Goal: Task Accomplishment & Management: Manage account settings

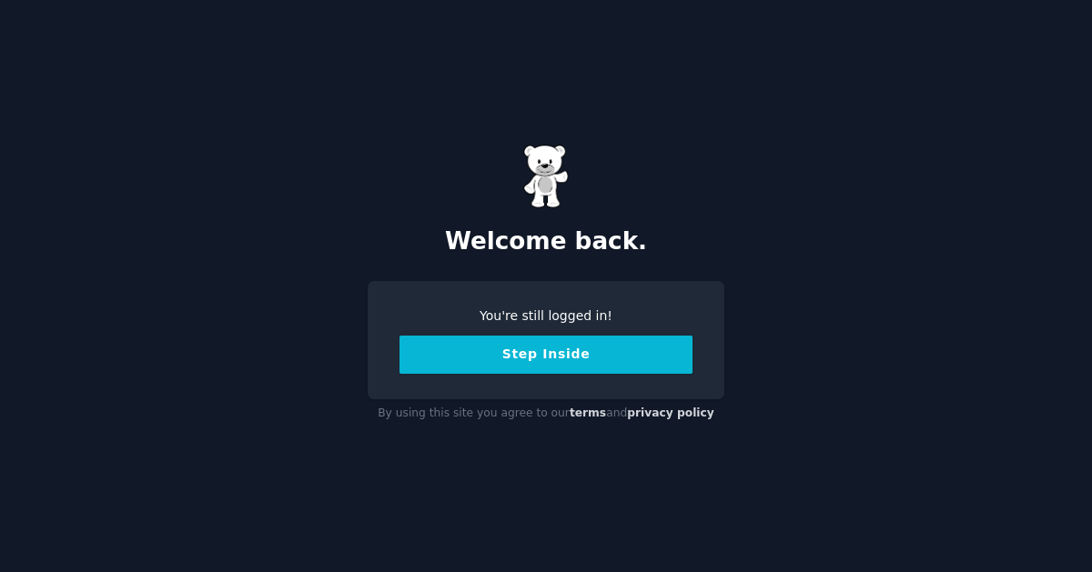
click at [434, 364] on button "Step Inside" at bounding box center [545, 355] width 293 height 38
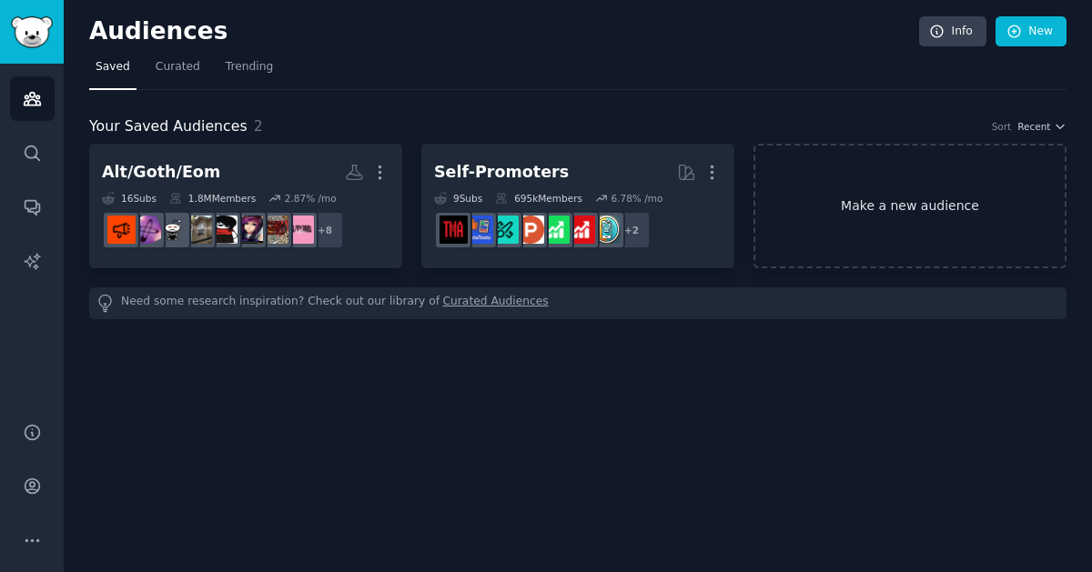
click at [934, 212] on link "Make a new audience" at bounding box center [909, 206] width 313 height 125
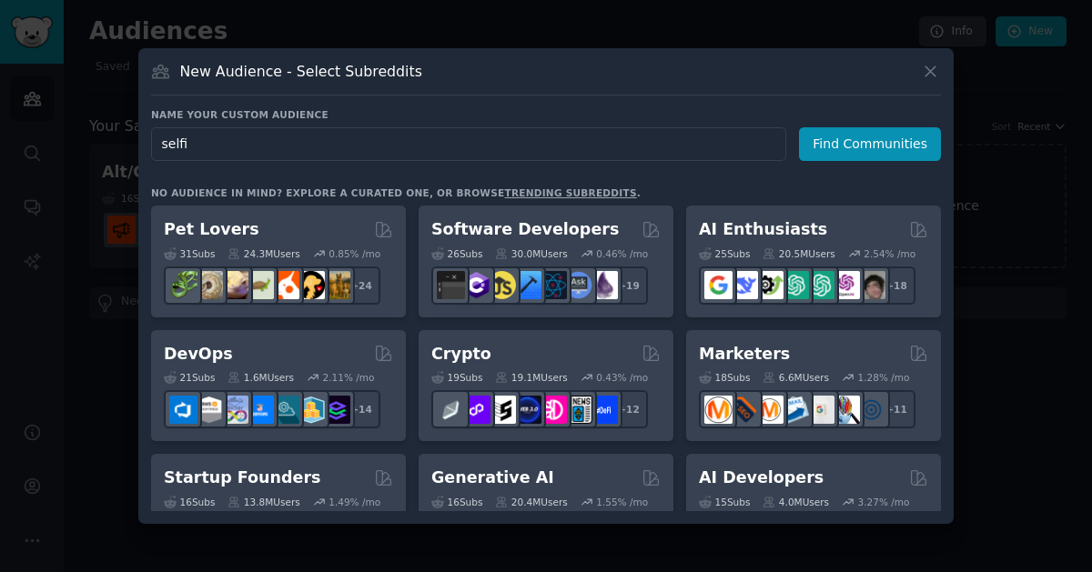
type input "selfie"
click button "Find Communities" at bounding box center [870, 144] width 142 height 34
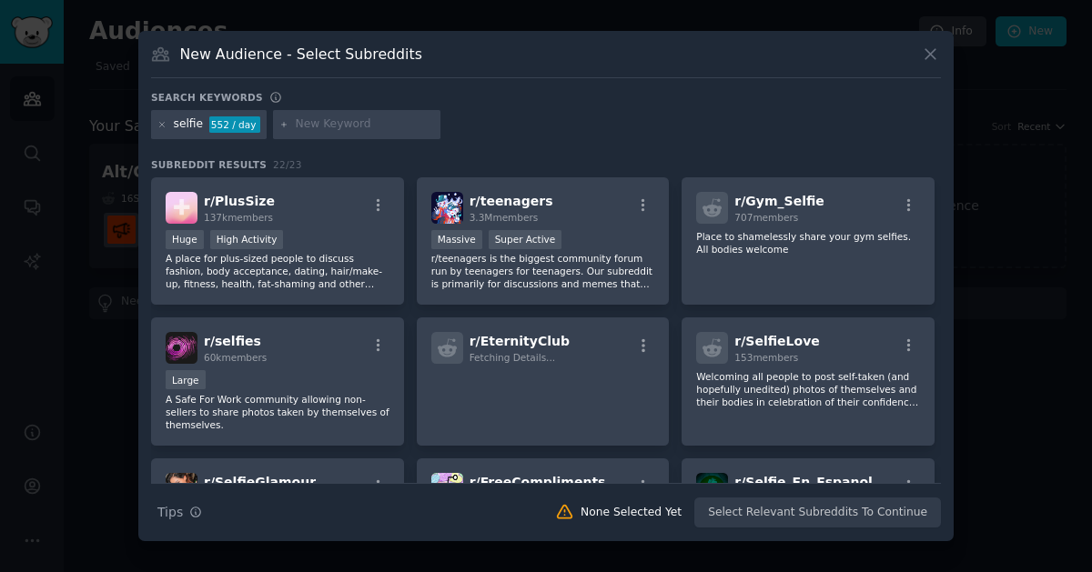
click at [190, 127] on div "selfie" at bounding box center [189, 124] width 30 height 16
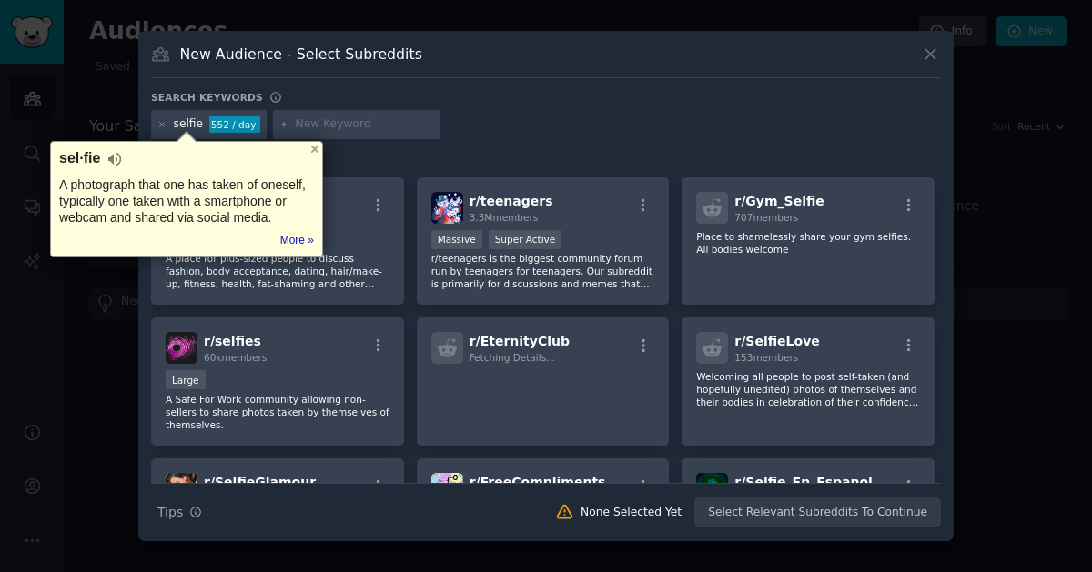
click at [520, 125] on div "selfie 552 / day" at bounding box center [546, 127] width 790 height 35
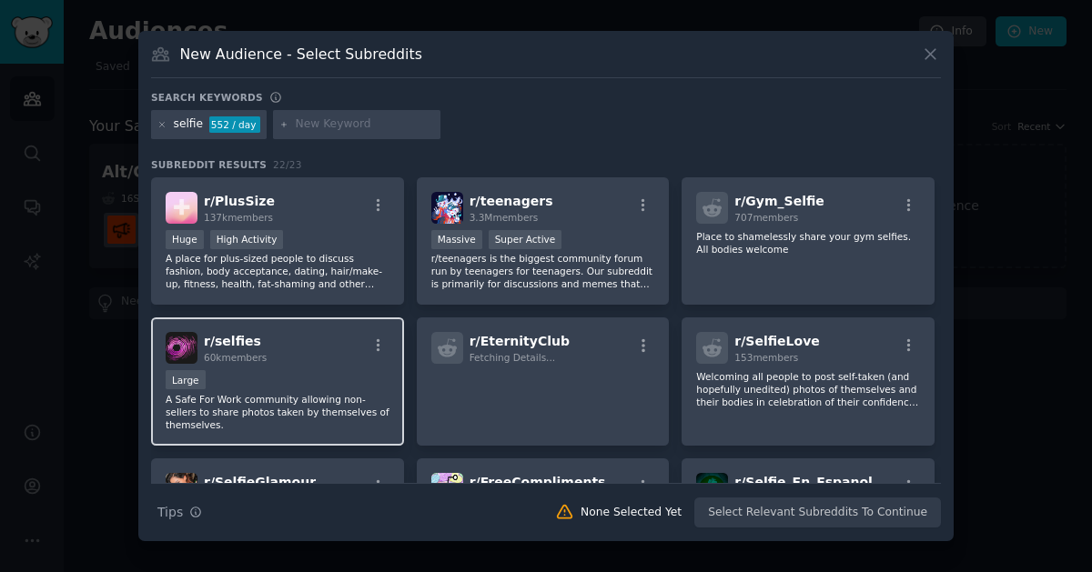
click at [306, 377] on div "Large" at bounding box center [278, 381] width 224 height 23
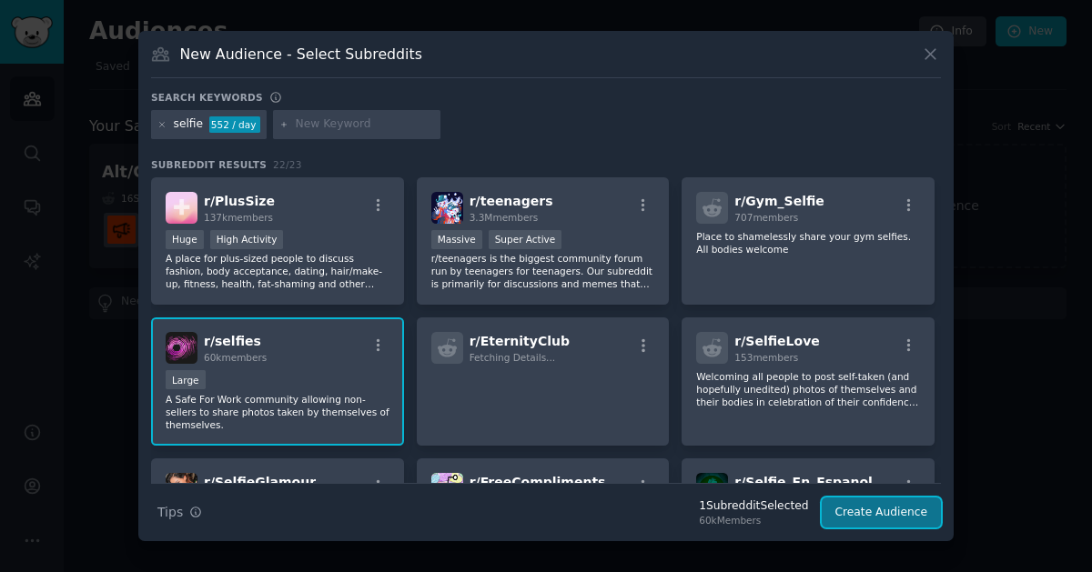
click at [897, 511] on button "Create Audience" at bounding box center [882, 513] width 120 height 31
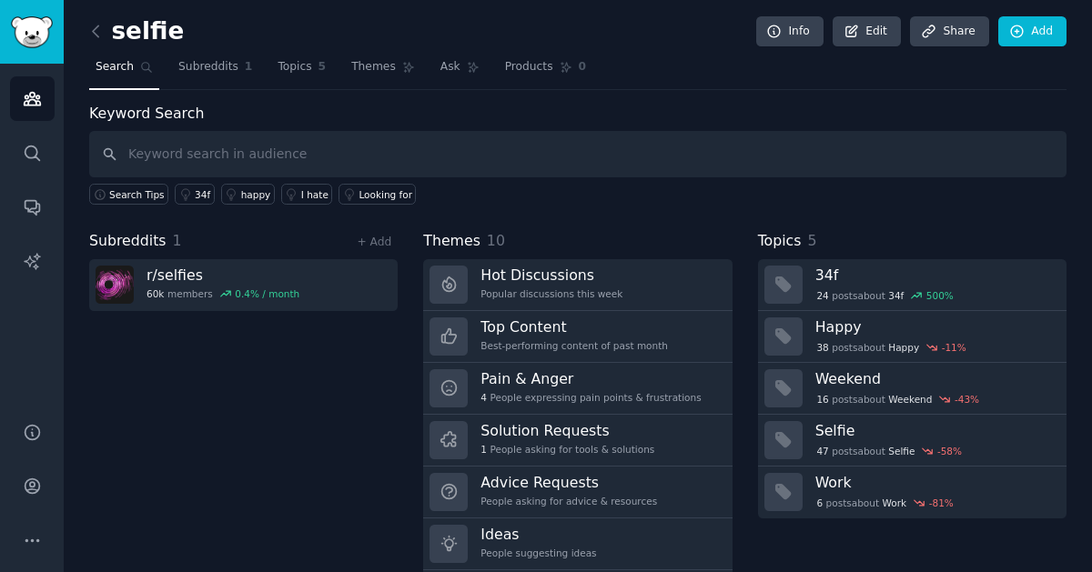
click at [153, 159] on input "text" at bounding box center [577, 154] width 977 height 46
type input "30+"
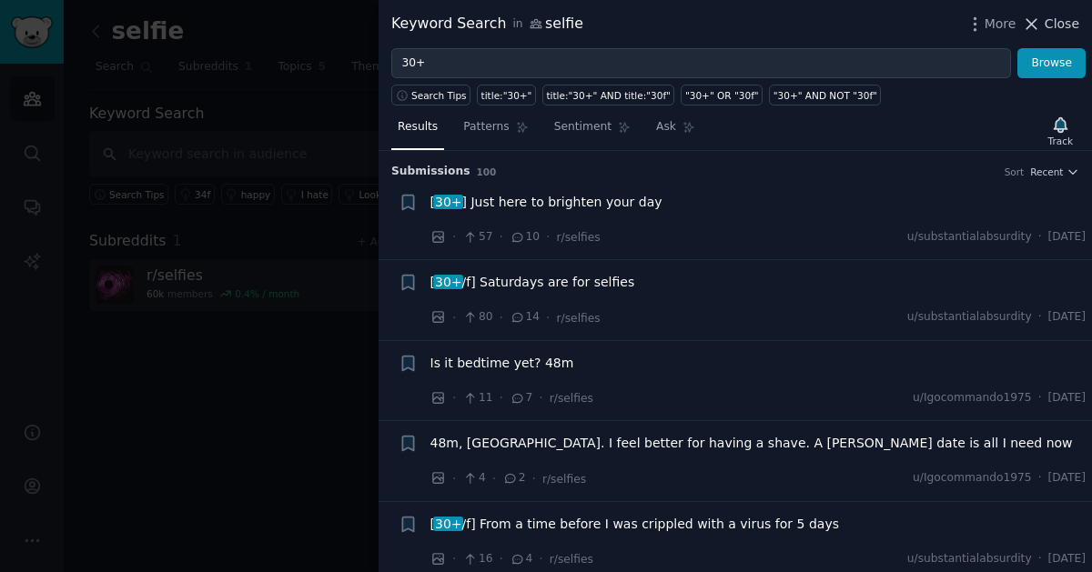
click at [1060, 22] on span "Close" at bounding box center [1062, 24] width 35 height 19
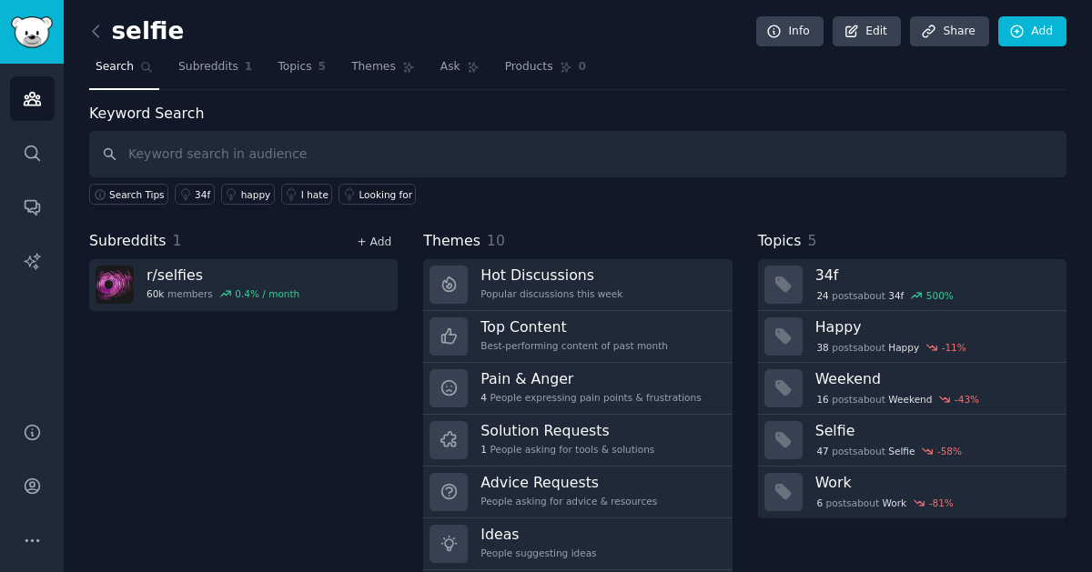
click at [372, 244] on link "+ Add" at bounding box center [374, 242] width 35 height 13
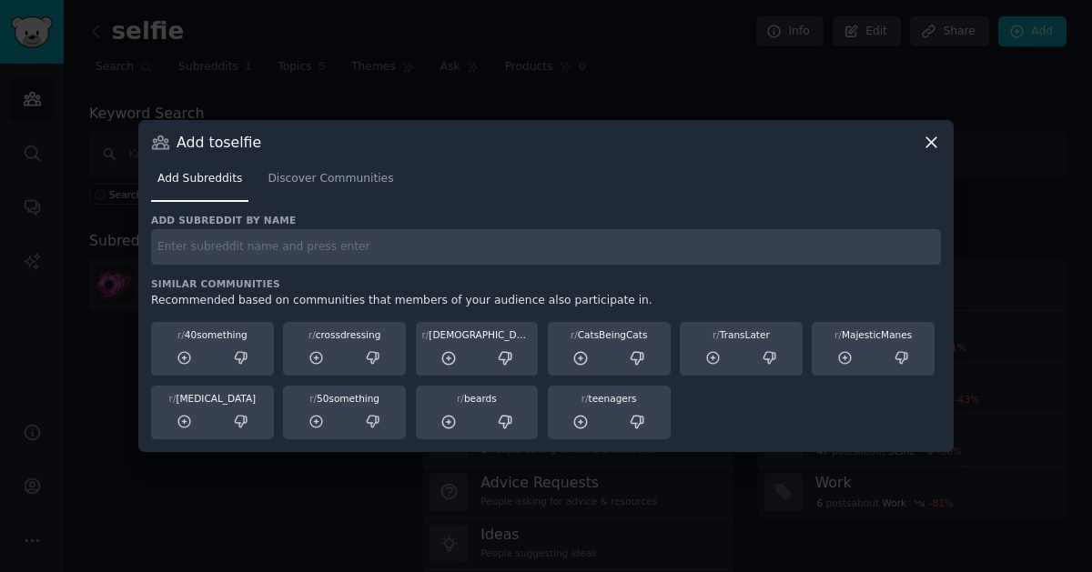
click at [314, 257] on input "text" at bounding box center [546, 246] width 790 height 35
click at [319, 184] on span "Discover Communities" at bounding box center [331, 179] width 126 height 16
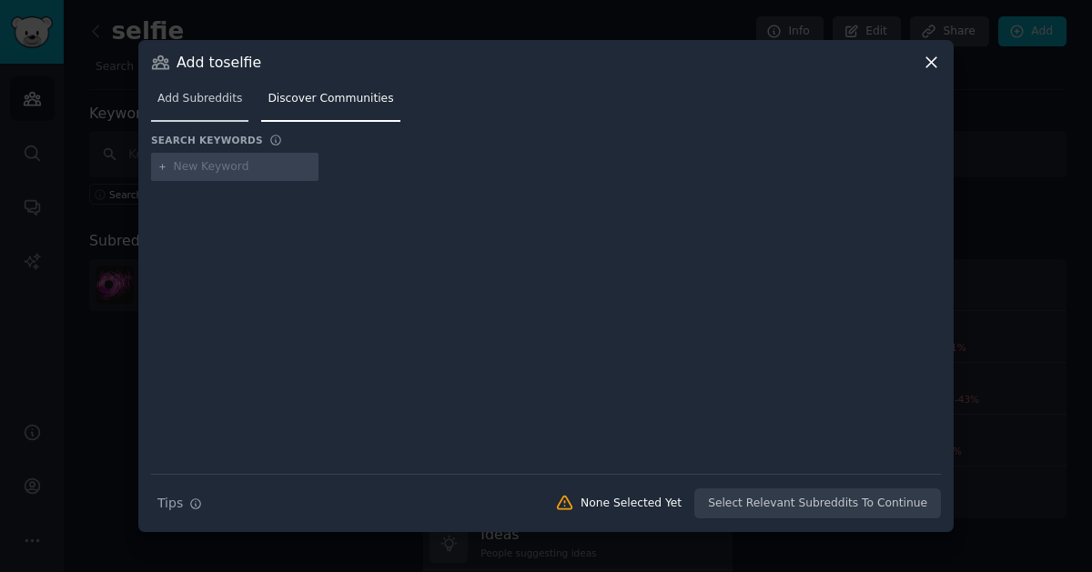
click at [204, 99] on span "Add Subreddits" at bounding box center [199, 99] width 85 height 16
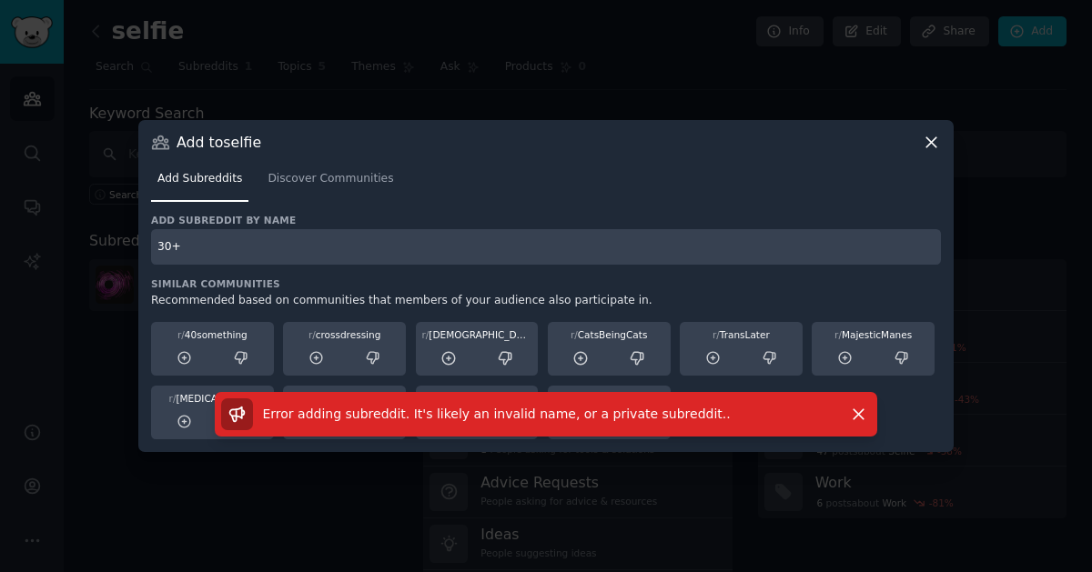
click at [248, 251] on input "30+" at bounding box center [546, 246] width 790 height 35
drag, startPoint x: 253, startPoint y: 241, endPoint x: 126, endPoint y: 213, distance: 129.6
click at [126, 213] on div "​ Add to selfie Add Subreddits Discover Communities Add subreddit by name 30+ S…" at bounding box center [545, 286] width 1079 height 572
type input "over30"
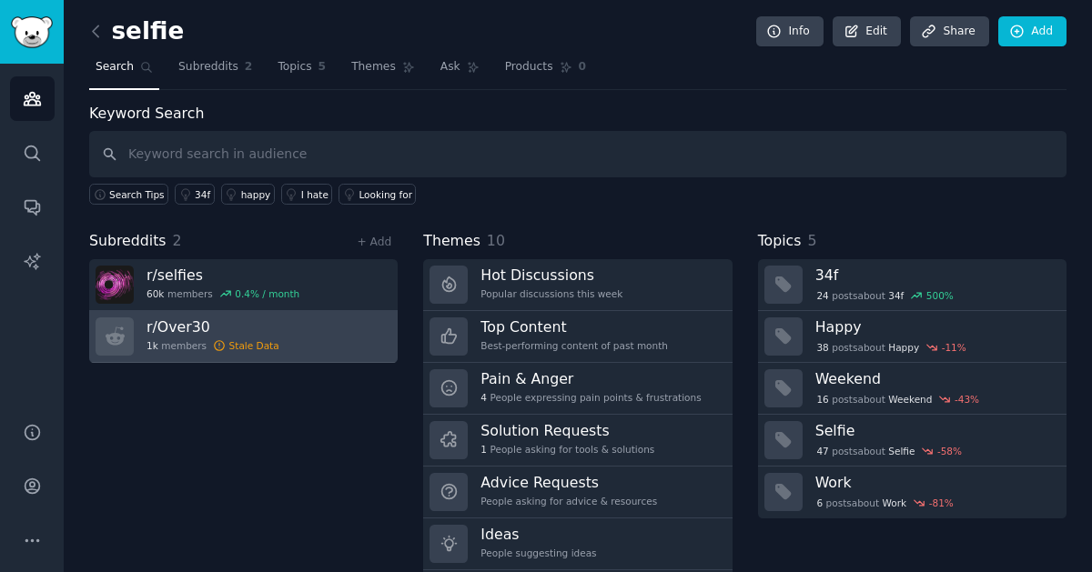
click at [197, 339] on div "1k members Stale Data" at bounding box center [213, 345] width 133 height 13
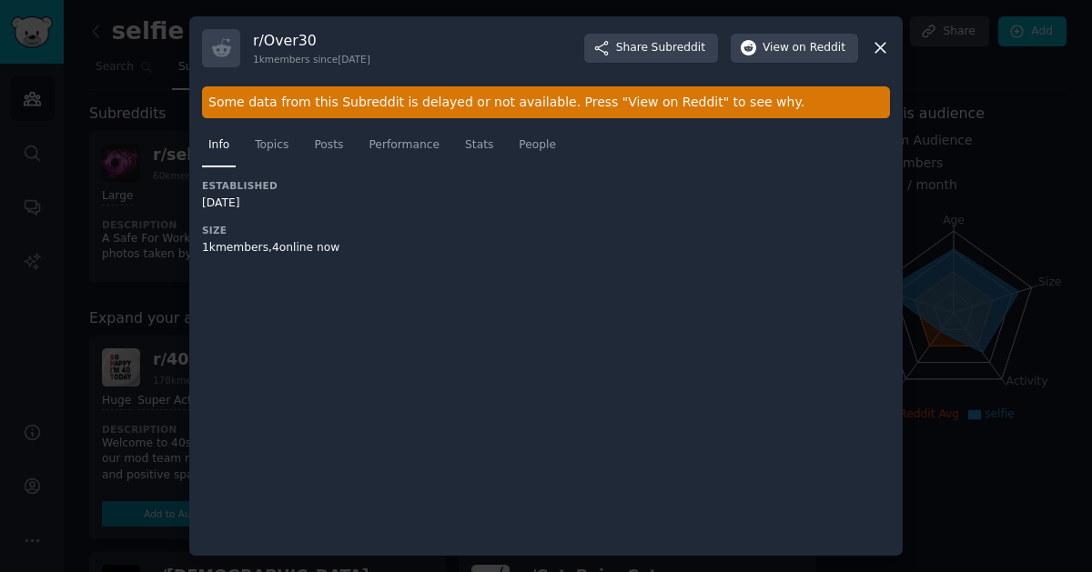
click at [883, 46] on icon at bounding box center [880, 49] width 10 height 10
click at [145, 120] on div at bounding box center [546, 286] width 1092 height 572
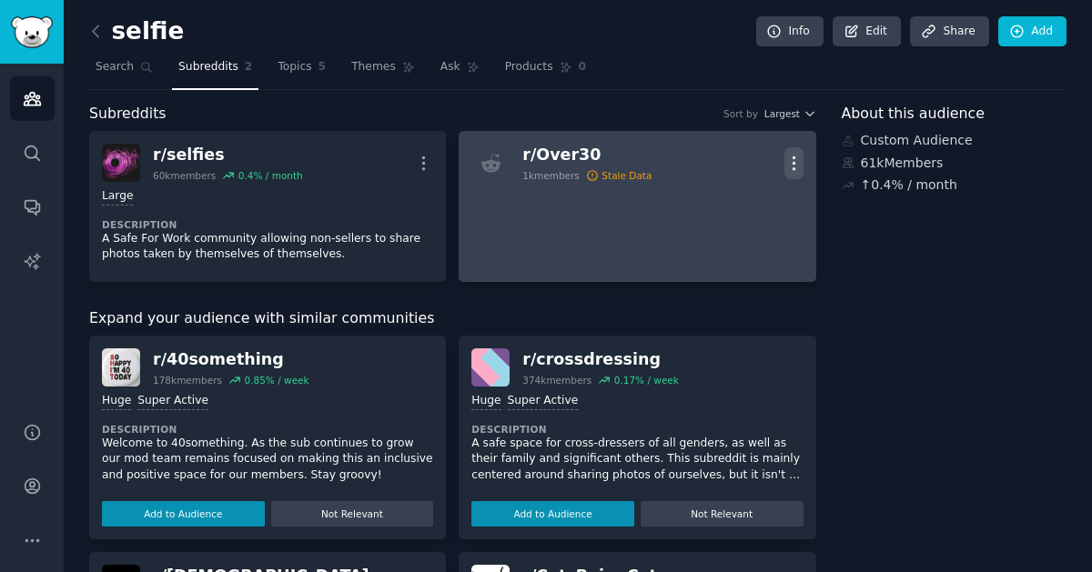
click at [792, 160] on icon "button" at bounding box center [793, 163] width 19 height 19
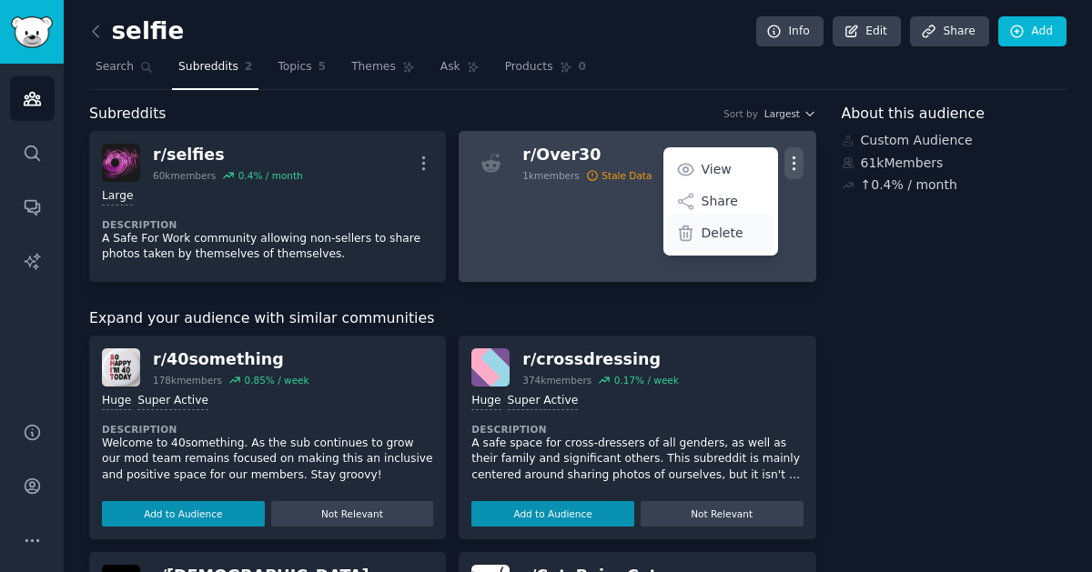
click at [729, 242] on div "Delete" at bounding box center [720, 233] width 108 height 38
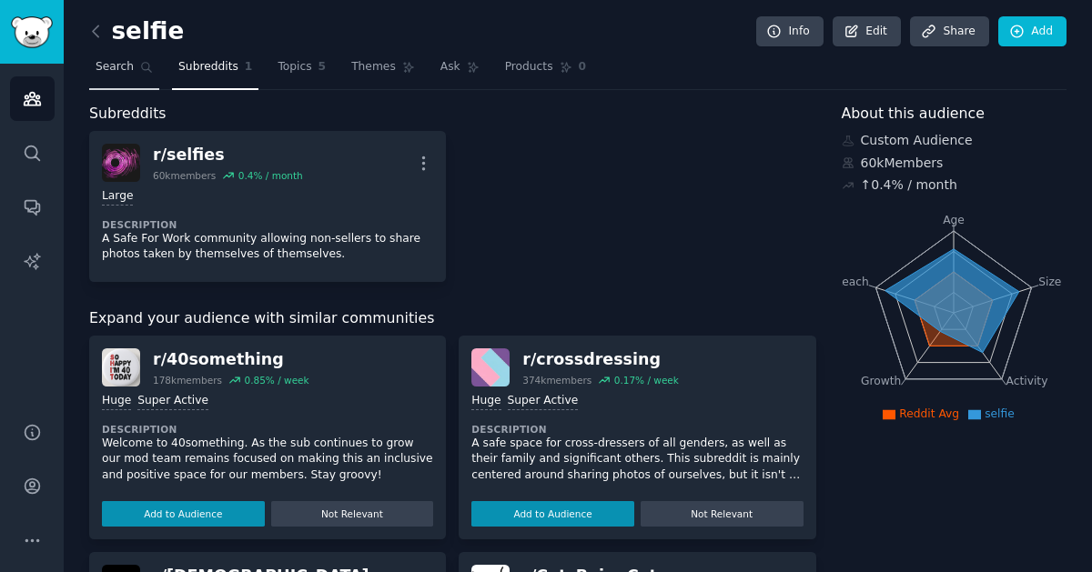
click at [126, 67] on span "Search" at bounding box center [115, 67] width 38 height 16
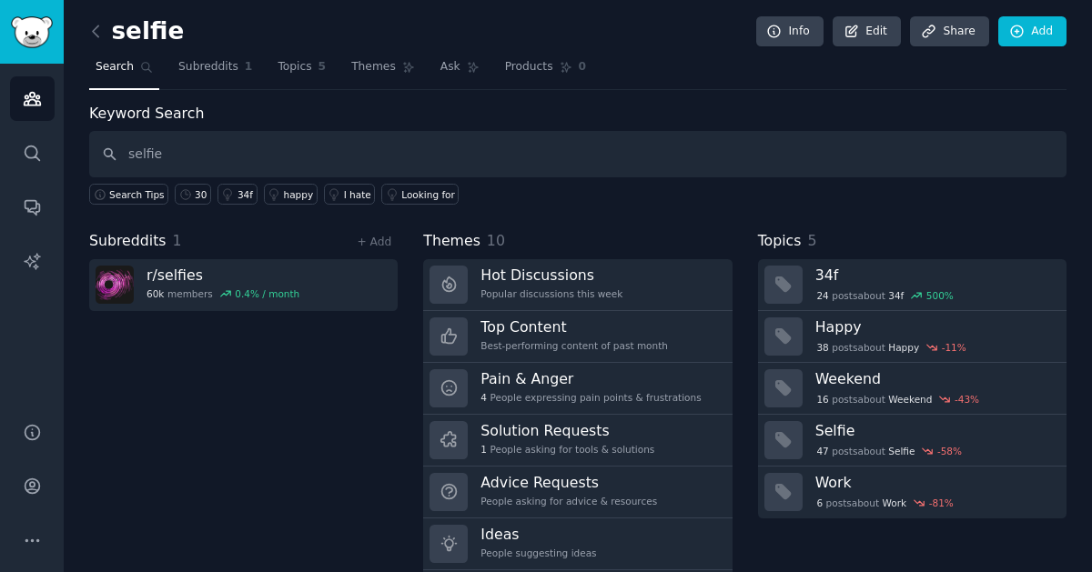
type input "selfie"
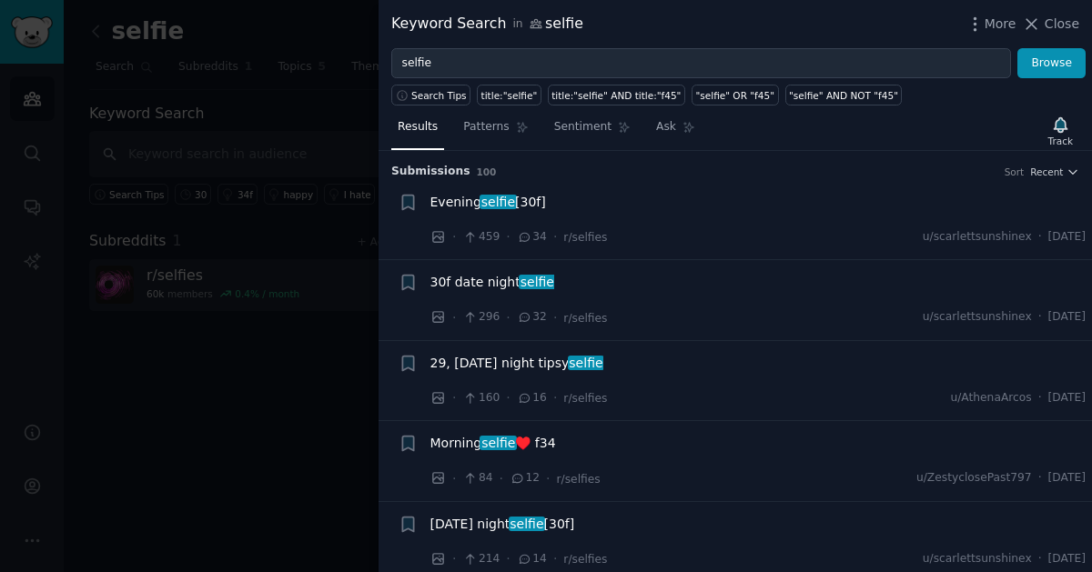
drag, startPoint x: 1066, startPoint y: 24, endPoint x: 301, endPoint y: 389, distance: 847.8
click at [1066, 23] on span "Close" at bounding box center [1062, 24] width 35 height 19
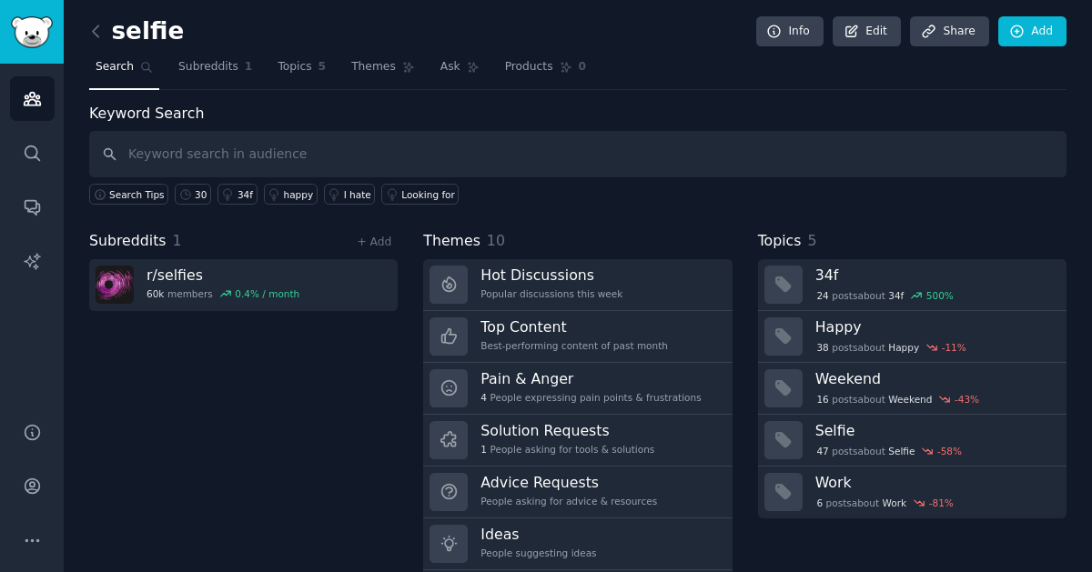
click at [301, 389] on div "Subreddits 1 + Add r/ selfies 60k members 0.4 % / month" at bounding box center [243, 416] width 308 height 372
click at [377, 239] on link "+ Add" at bounding box center [374, 242] width 35 height 13
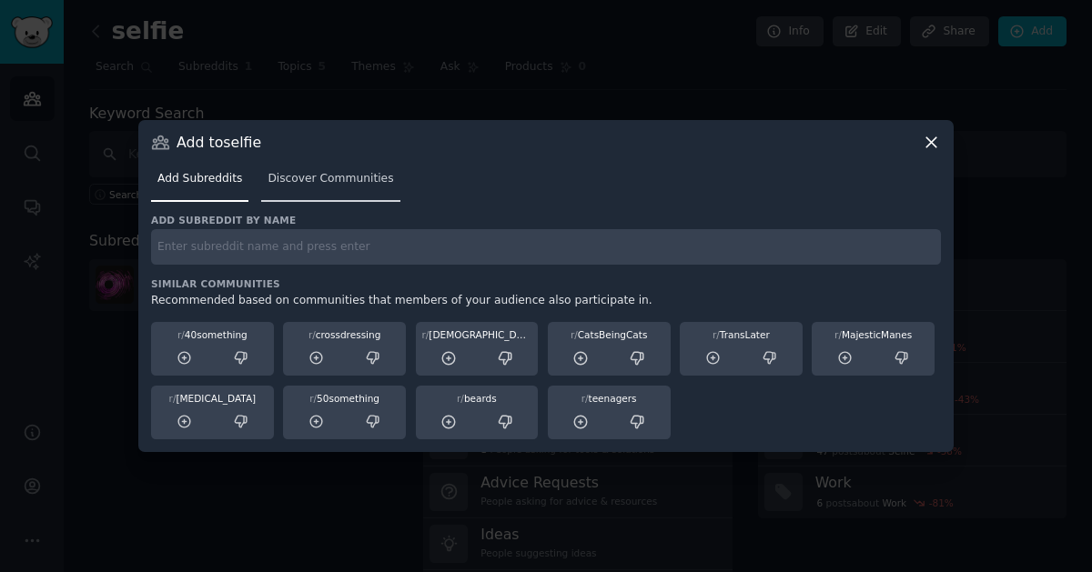
click at [332, 186] on span "Discover Communities" at bounding box center [331, 179] width 126 height 16
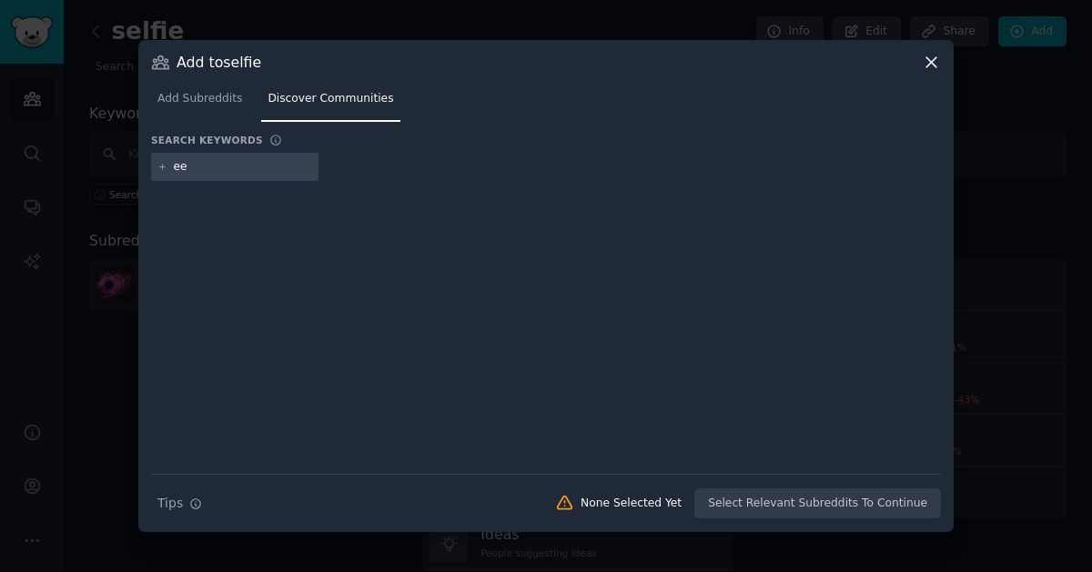
type input "e"
type input "selfie"
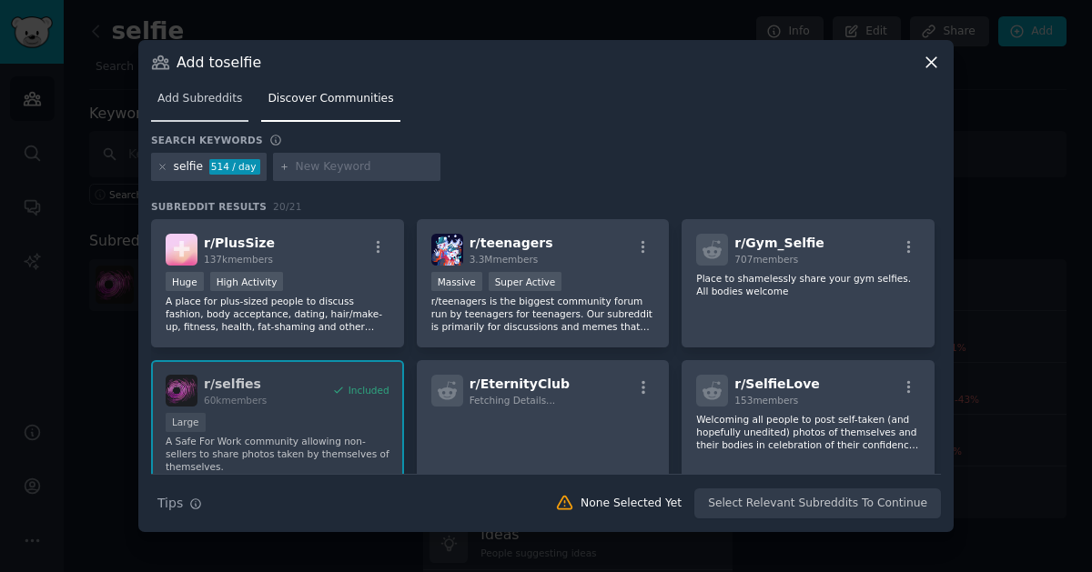
click at [219, 112] on link "Add Subreddits" at bounding box center [199, 103] width 97 height 37
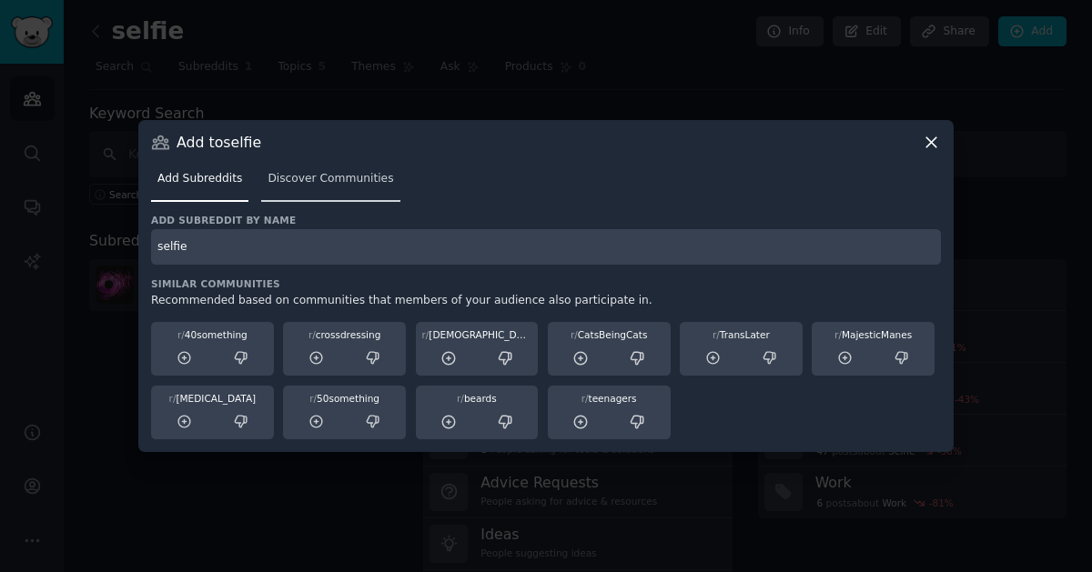
type input "selfie"
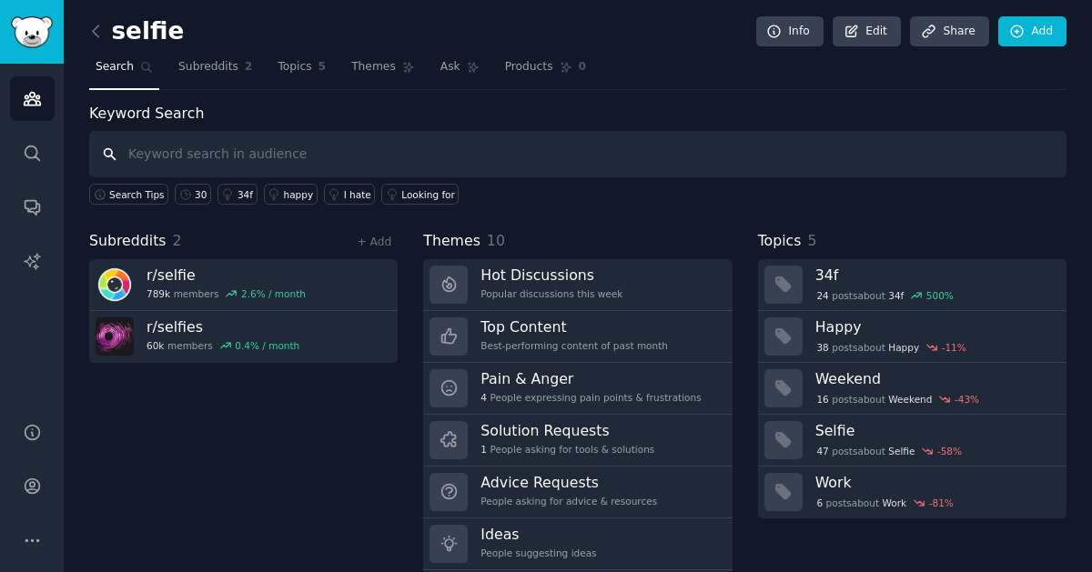
click at [317, 150] on input "text" at bounding box center [577, 154] width 977 height 46
click at [385, 241] on link "+ Add" at bounding box center [374, 242] width 35 height 13
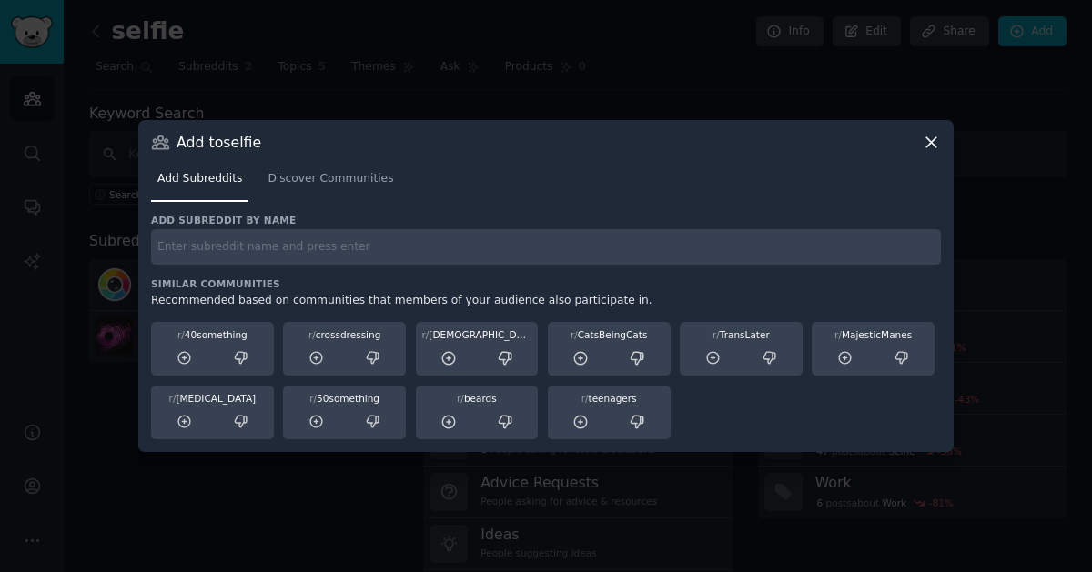
click at [353, 236] on input "text" at bounding box center [546, 246] width 790 height 35
type input "30plus"
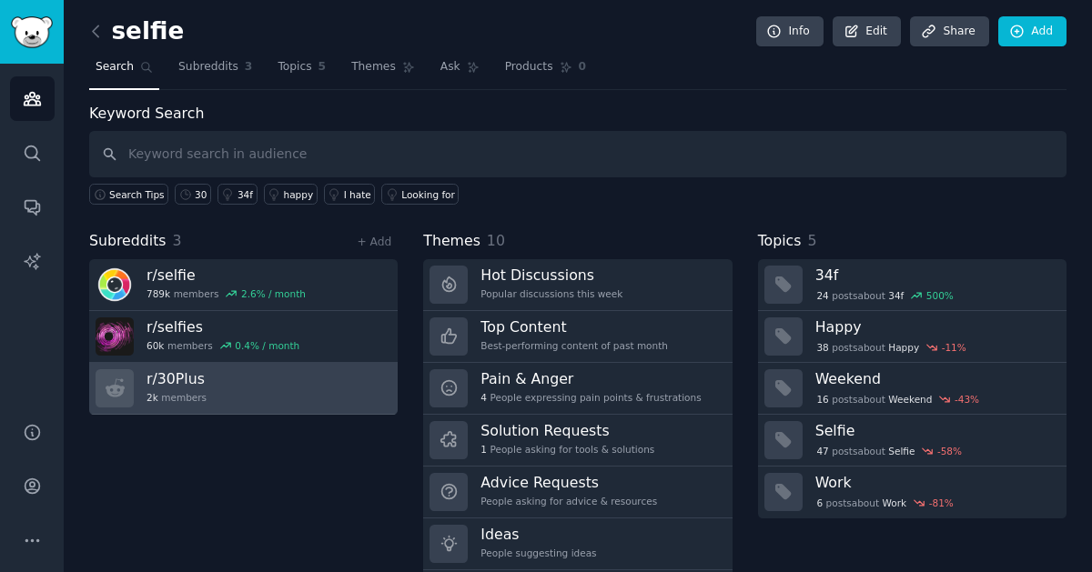
click at [358, 383] on link "r/ 30Plus 2k members" at bounding box center [243, 389] width 308 height 52
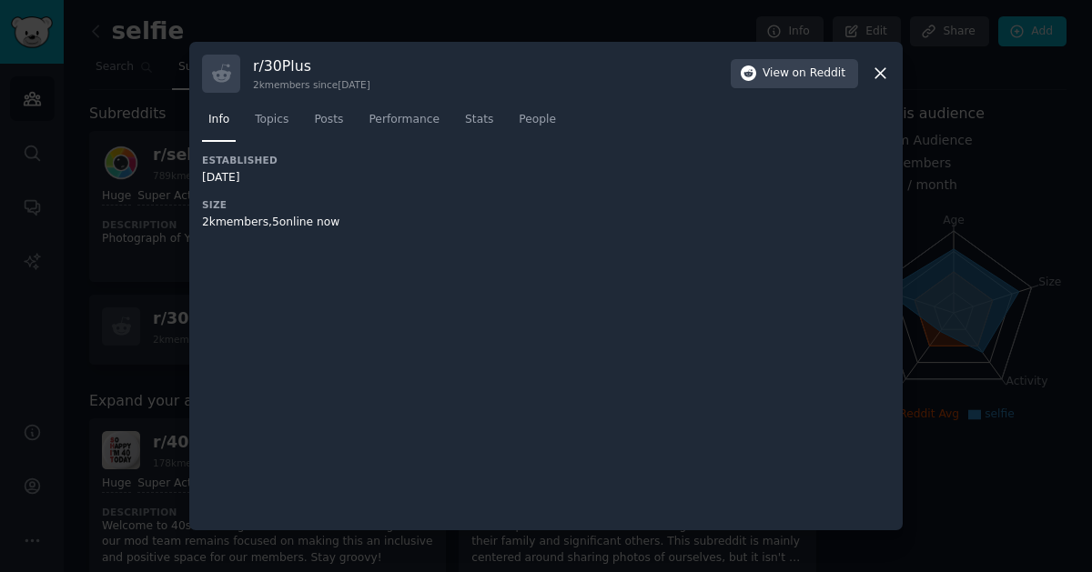
click at [878, 71] on icon at bounding box center [880, 74] width 10 height 10
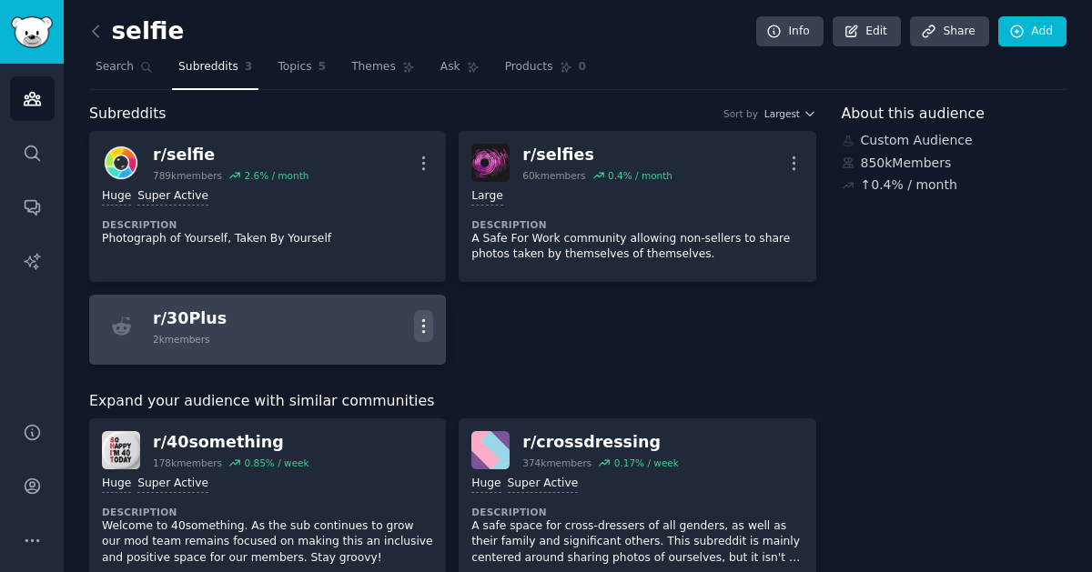
click at [423, 320] on icon "button" at bounding box center [424, 326] width 2 height 13
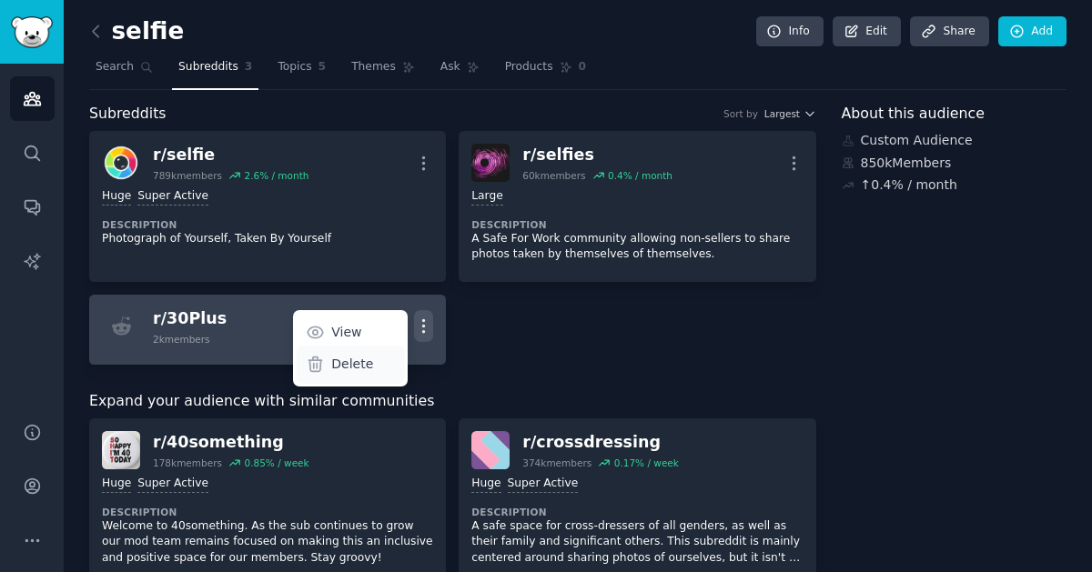
click at [371, 364] on div "Delete" at bounding box center [351, 365] width 108 height 38
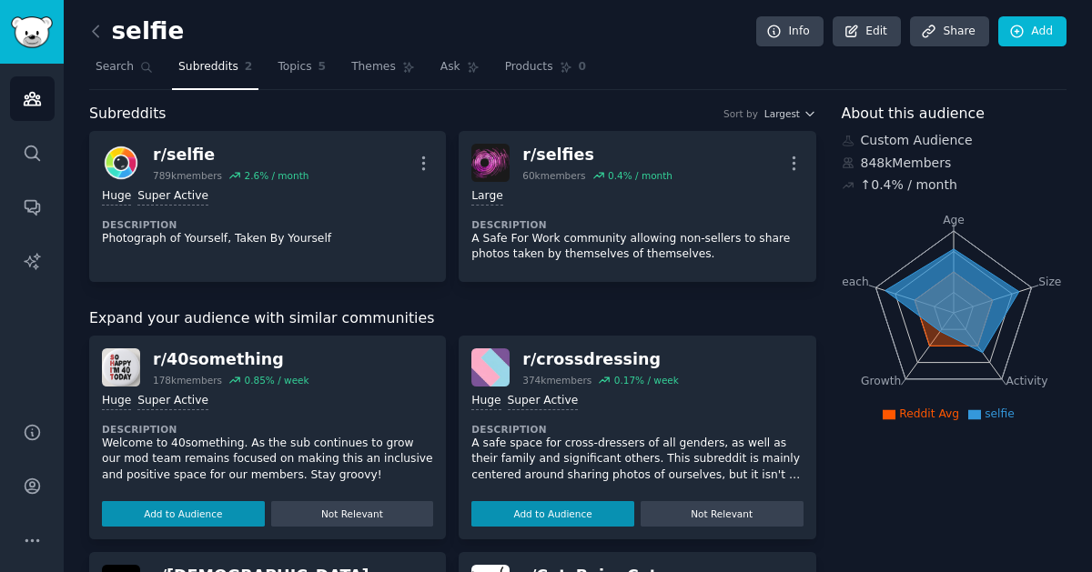
click at [139, 34] on h2 "selfie" at bounding box center [136, 31] width 95 height 29
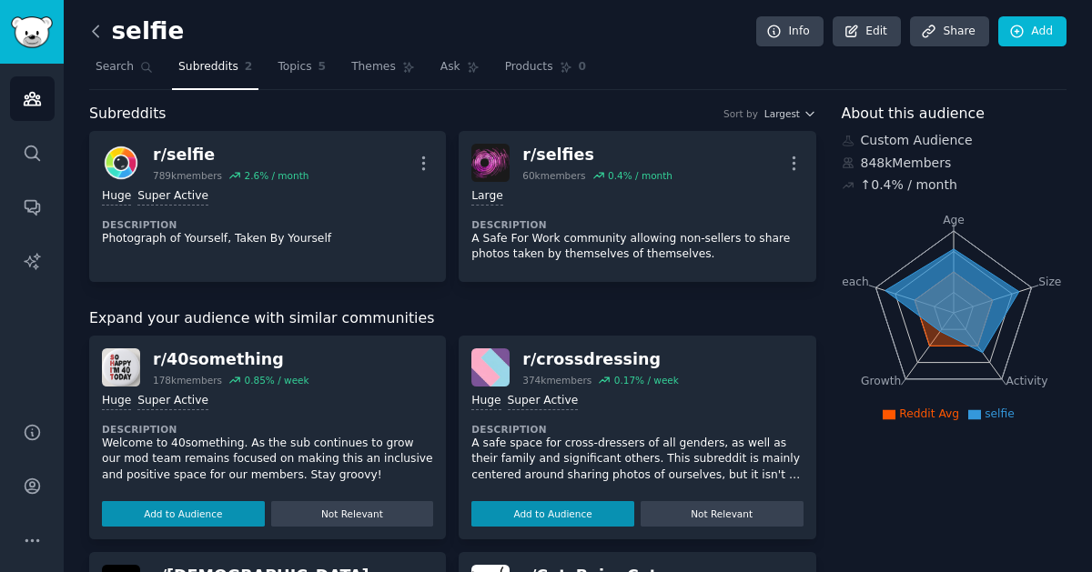
click at [102, 30] on icon at bounding box center [95, 31] width 19 height 19
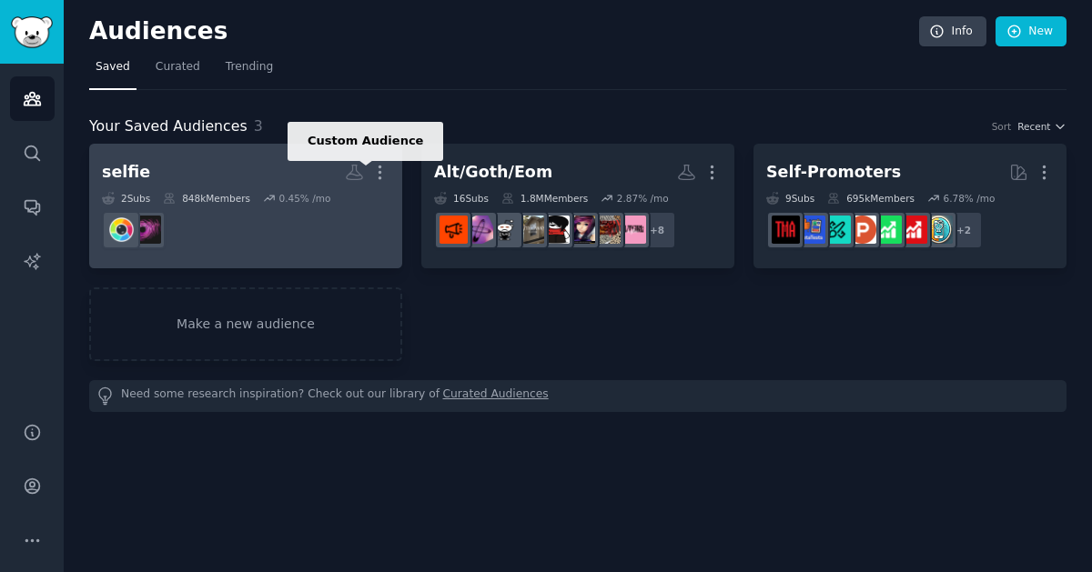
click at [347, 174] on icon at bounding box center [354, 172] width 19 height 19
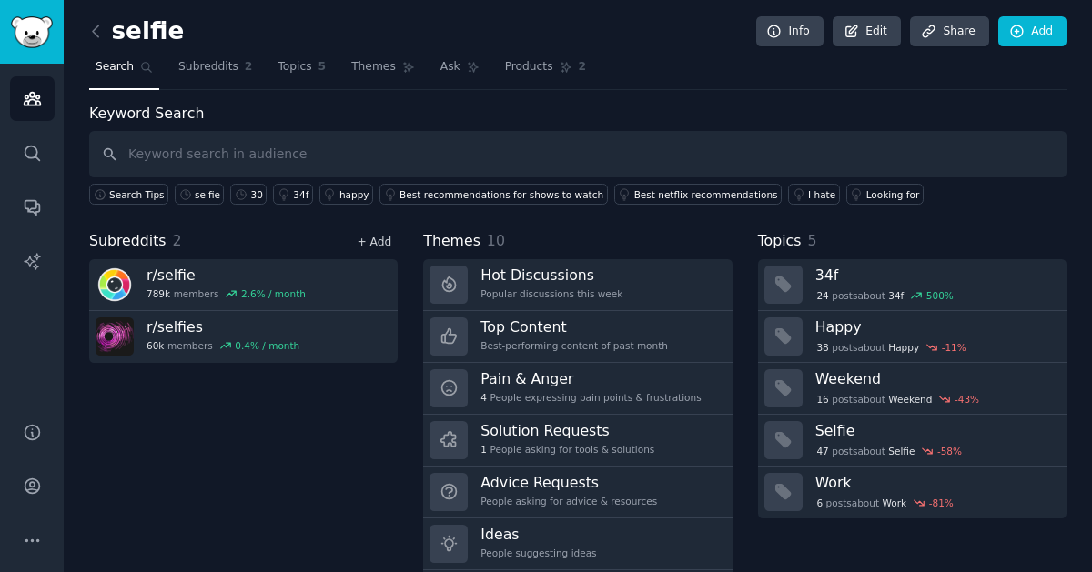
click at [378, 236] on link "+ Add" at bounding box center [374, 242] width 35 height 13
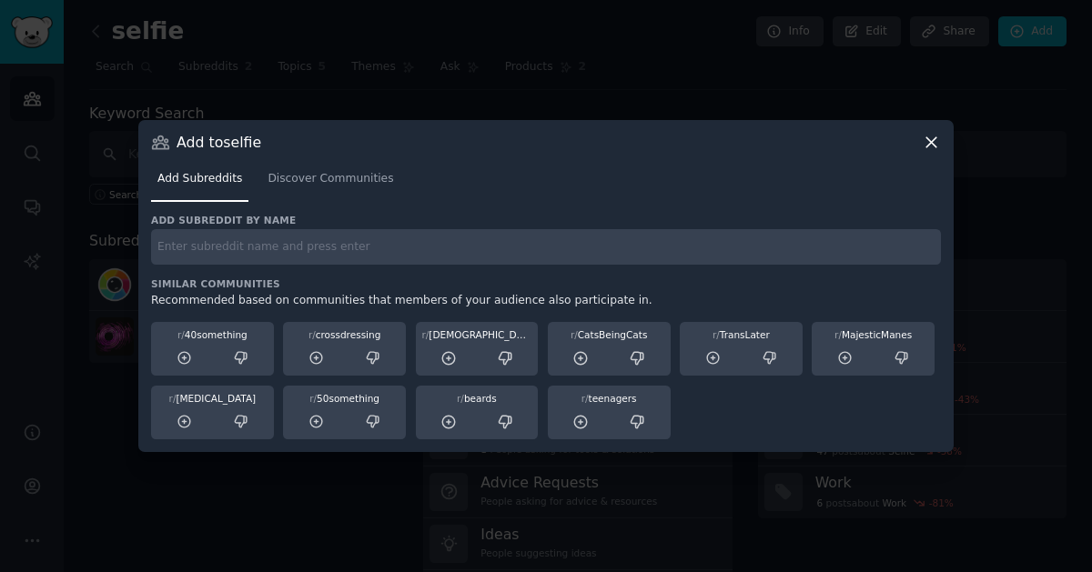
click at [387, 246] on input "text" at bounding box center [546, 246] width 790 height 35
type input "3"
type input "over30selfie"
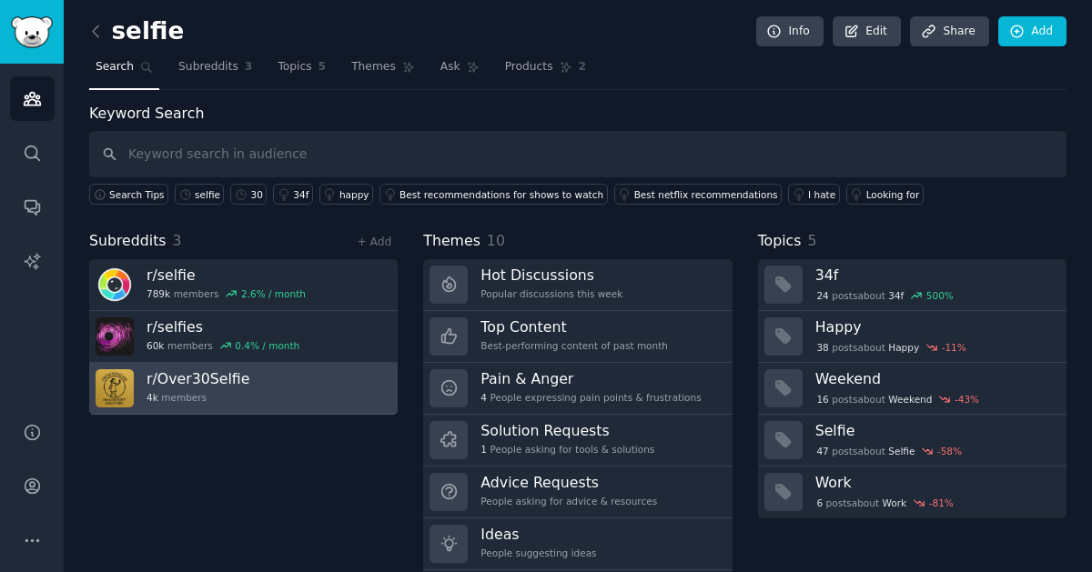
click at [248, 392] on link "r/ Over30Selfie 4k members" at bounding box center [243, 389] width 308 height 52
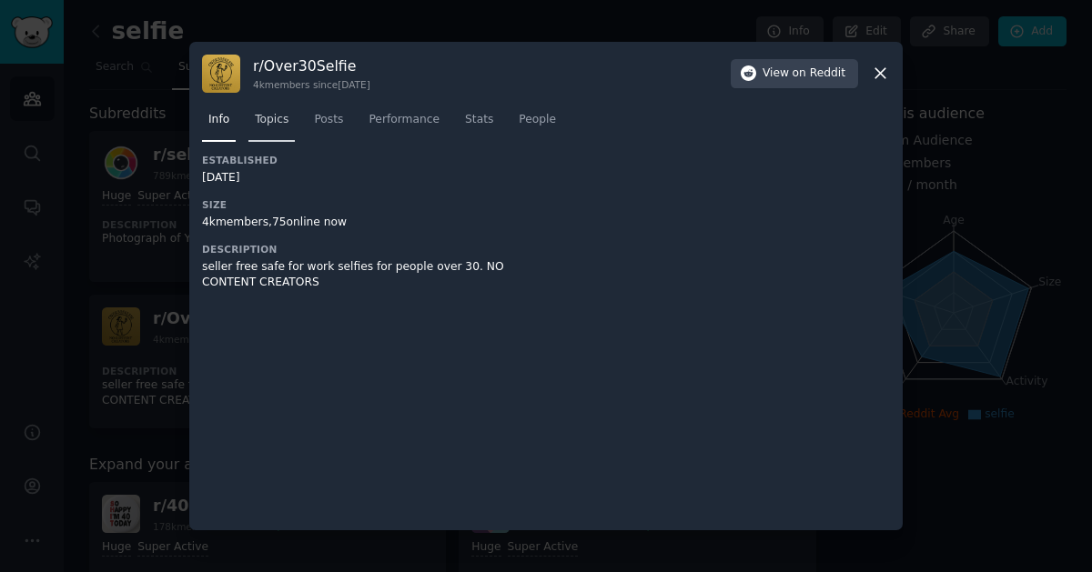
click at [273, 136] on link "Topics" at bounding box center [271, 124] width 46 height 37
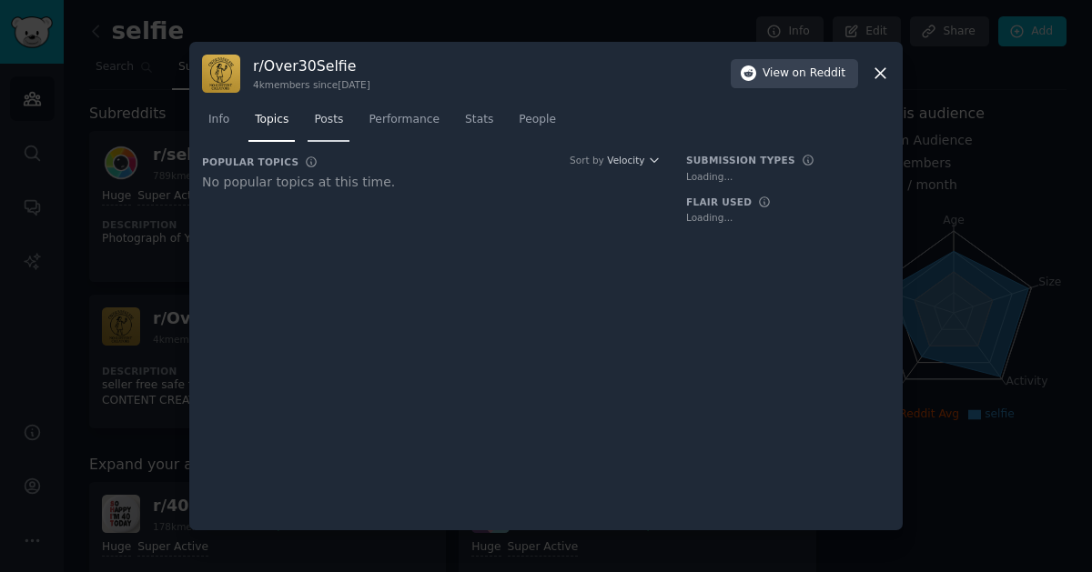
click at [342, 129] on link "Posts" at bounding box center [329, 124] width 42 height 37
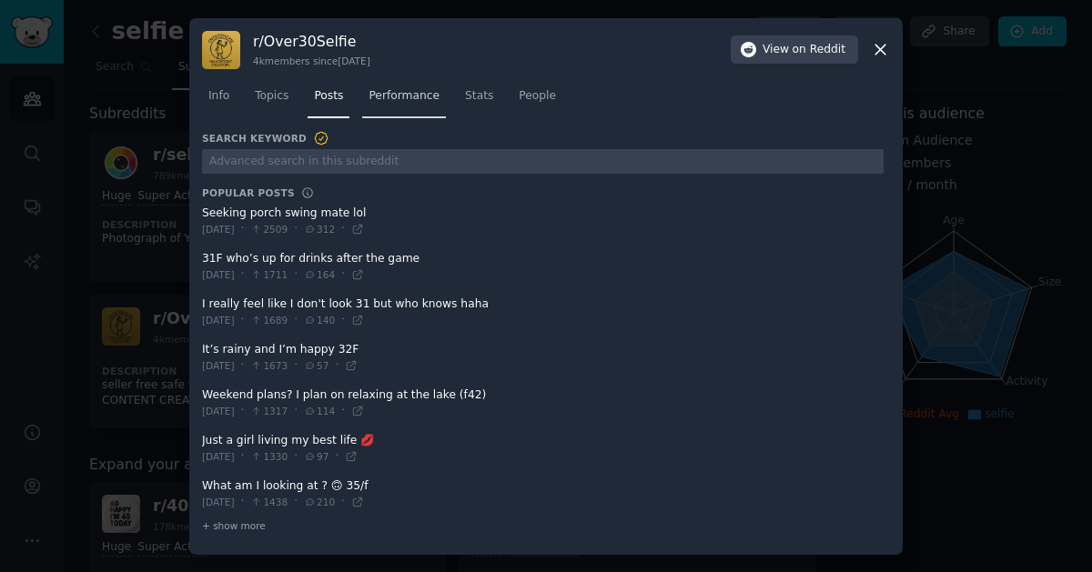
click at [389, 99] on span "Performance" at bounding box center [404, 96] width 71 height 16
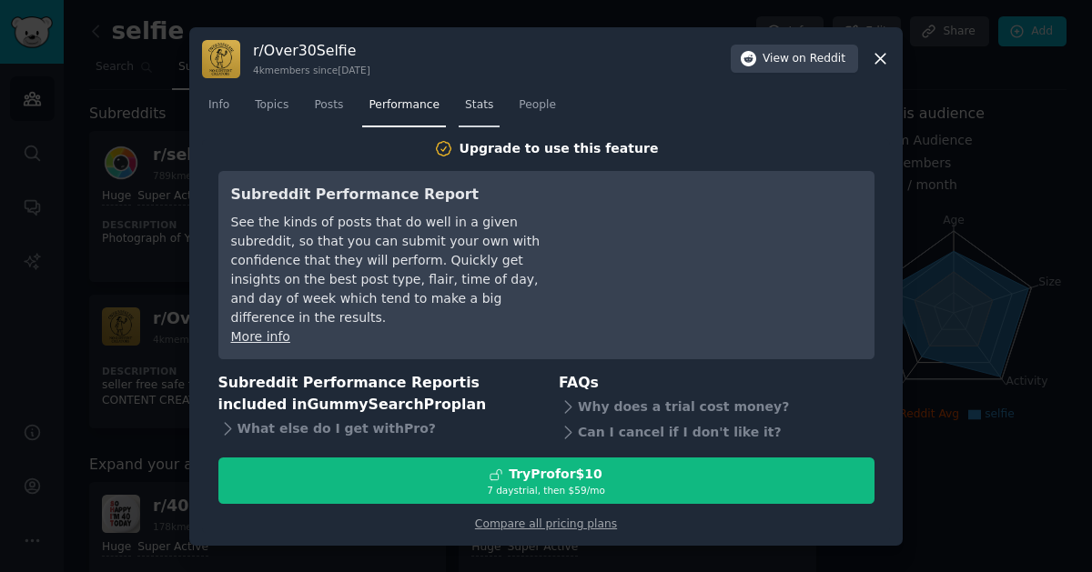
click at [477, 114] on span "Stats" at bounding box center [479, 105] width 28 height 16
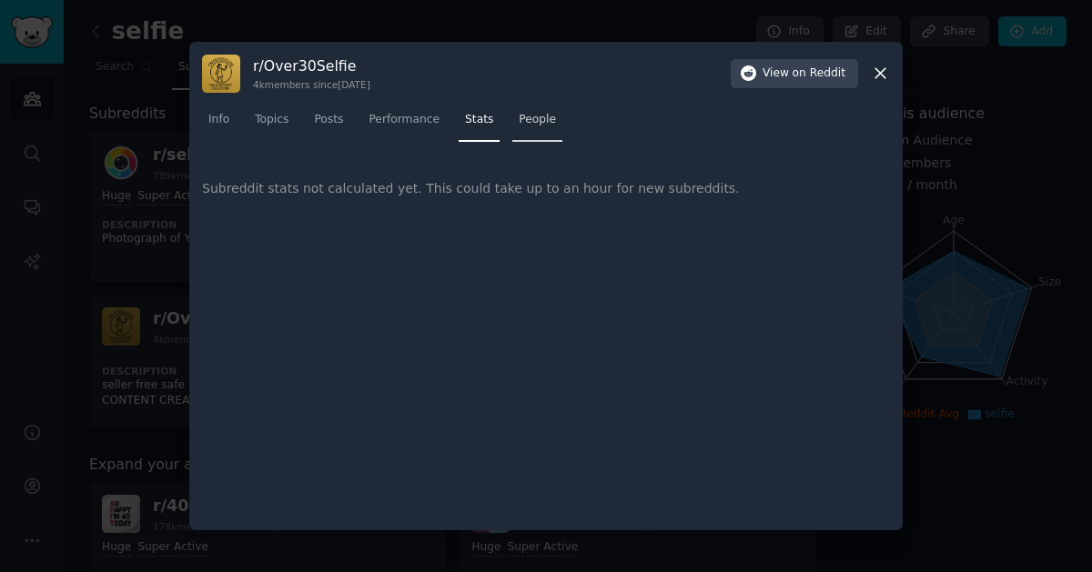
click at [534, 121] on span "People" at bounding box center [537, 120] width 37 height 16
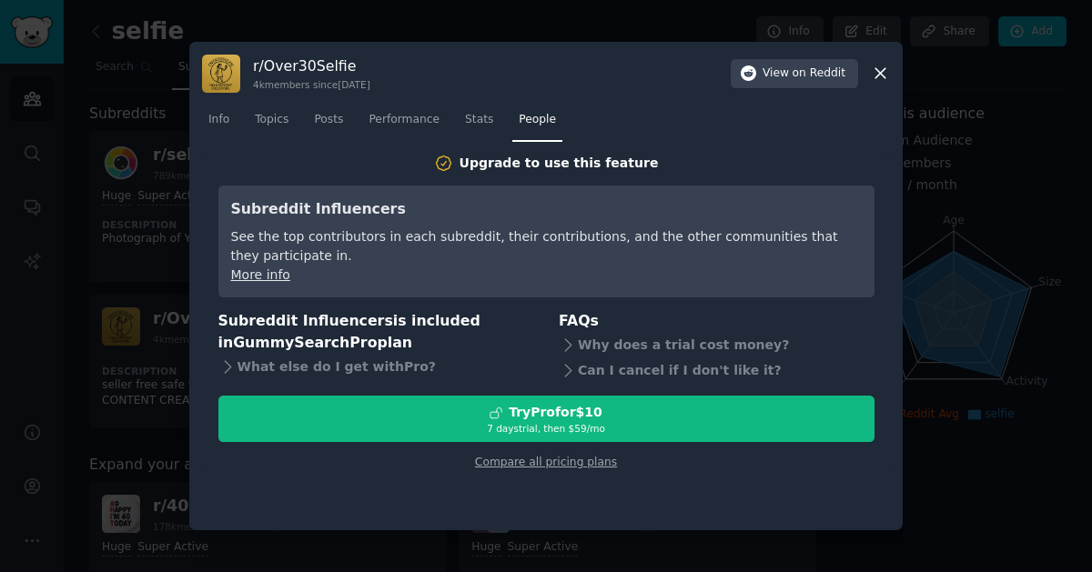
click at [980, 281] on div at bounding box center [546, 286] width 1092 height 572
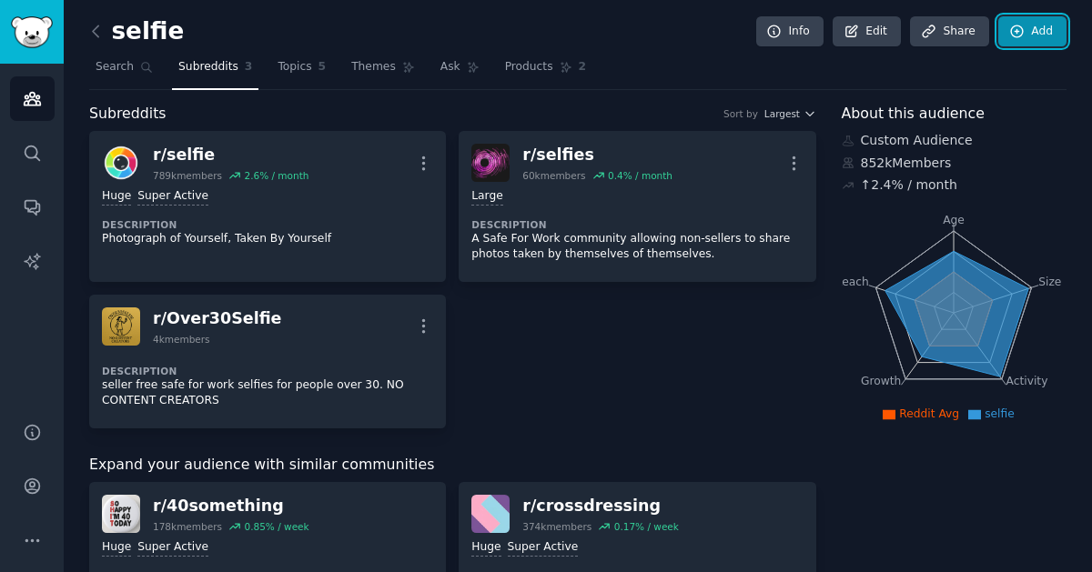
click at [1036, 35] on link "Add" at bounding box center [1032, 31] width 68 height 31
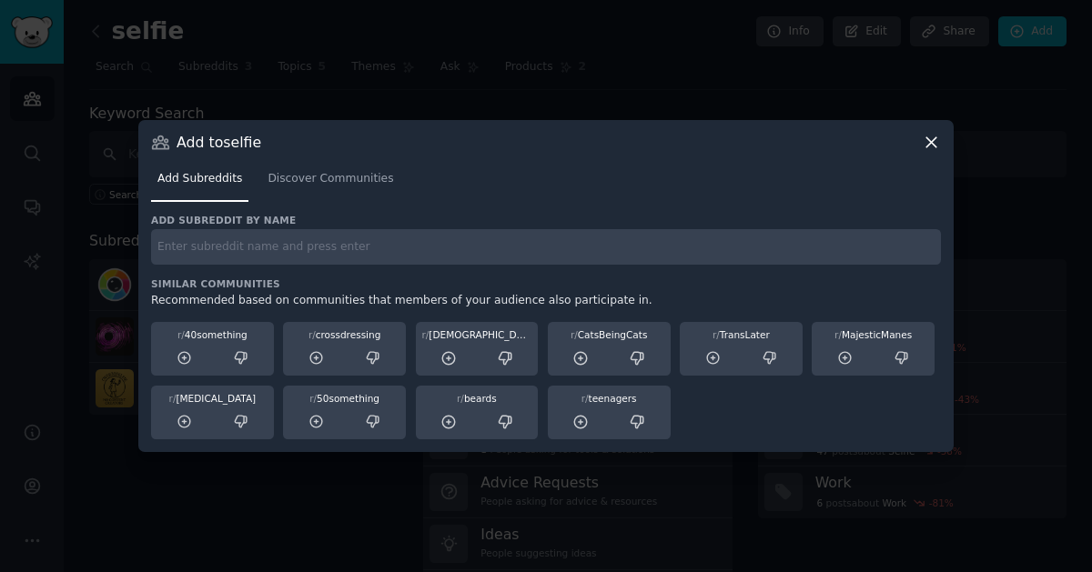
click at [929, 141] on icon at bounding box center [931, 142] width 10 height 10
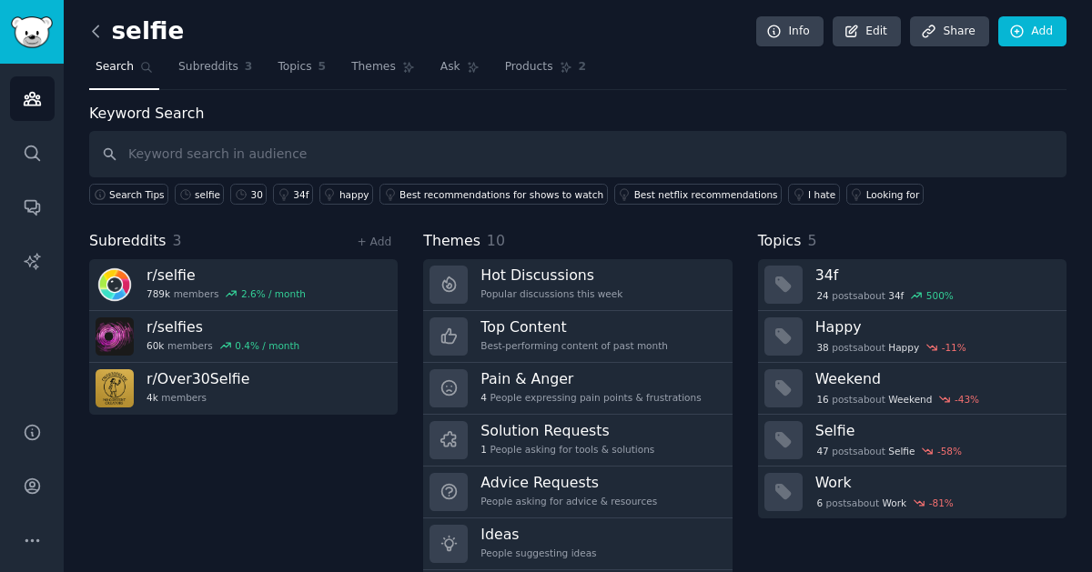
click at [96, 36] on icon at bounding box center [95, 31] width 19 height 19
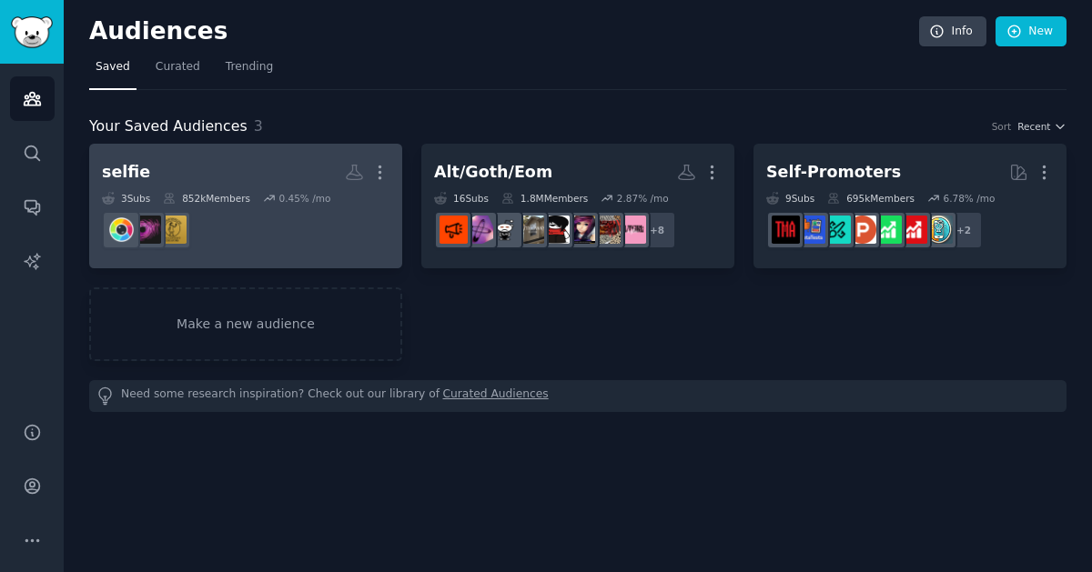
click at [208, 145] on link "selfie More 3 Sub s 852k Members 0.45 % /mo" at bounding box center [245, 206] width 313 height 125
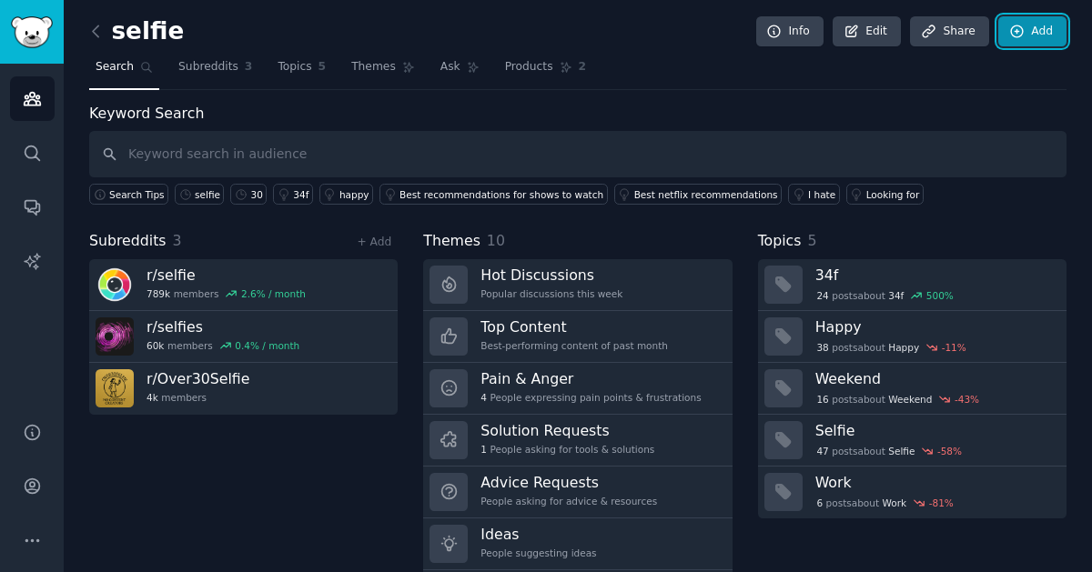
click at [1012, 31] on icon at bounding box center [1017, 31] width 12 height 12
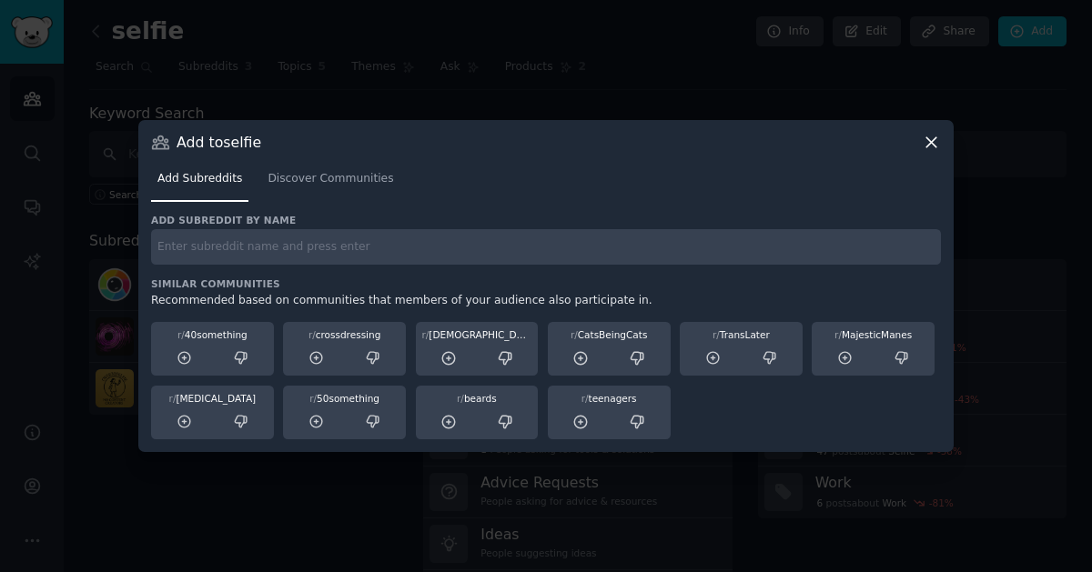
click at [934, 146] on icon at bounding box center [931, 142] width 10 height 10
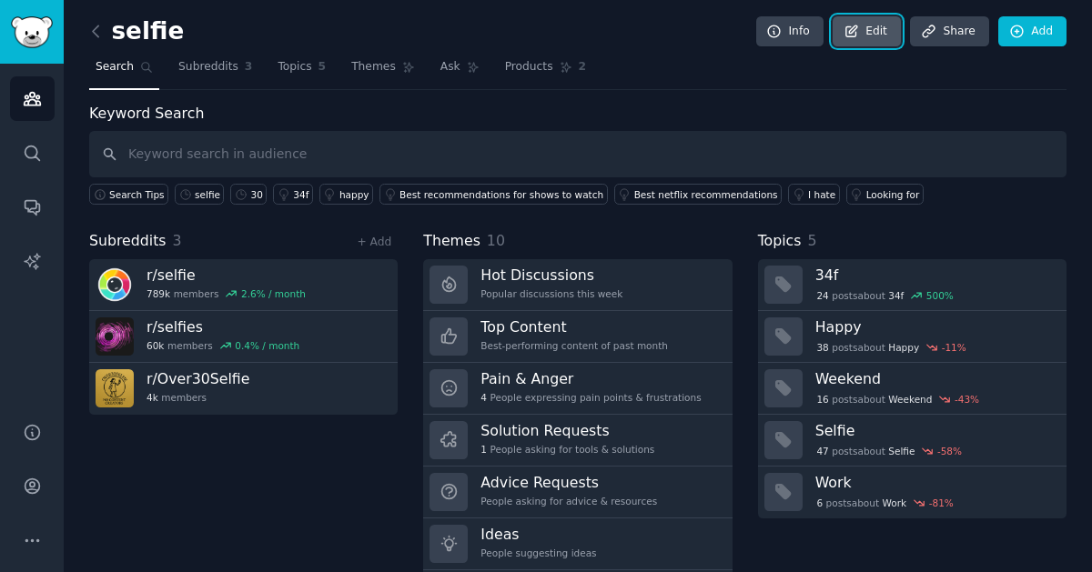
click at [844, 34] on link "Edit" at bounding box center [867, 31] width 68 height 31
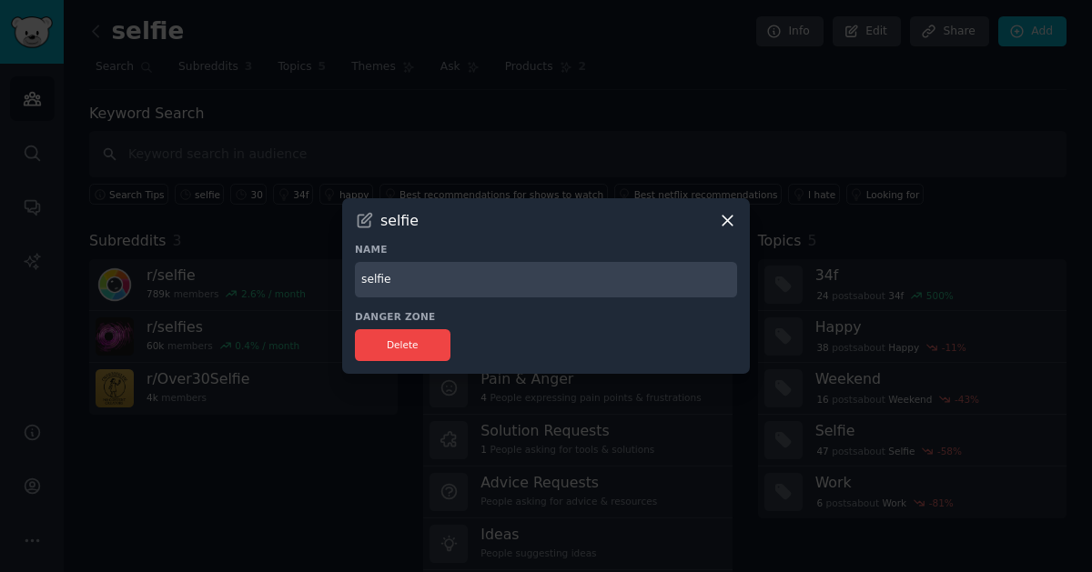
click at [731, 222] on icon at bounding box center [727, 220] width 19 height 19
click at [730, 215] on icon at bounding box center [727, 220] width 19 height 19
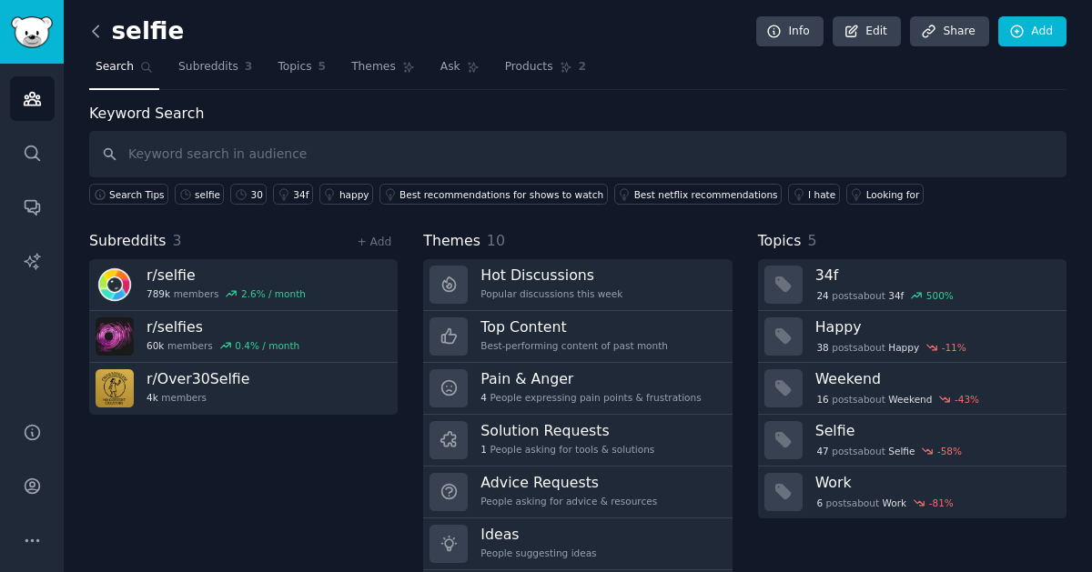
click at [103, 25] on icon at bounding box center [95, 31] width 19 height 19
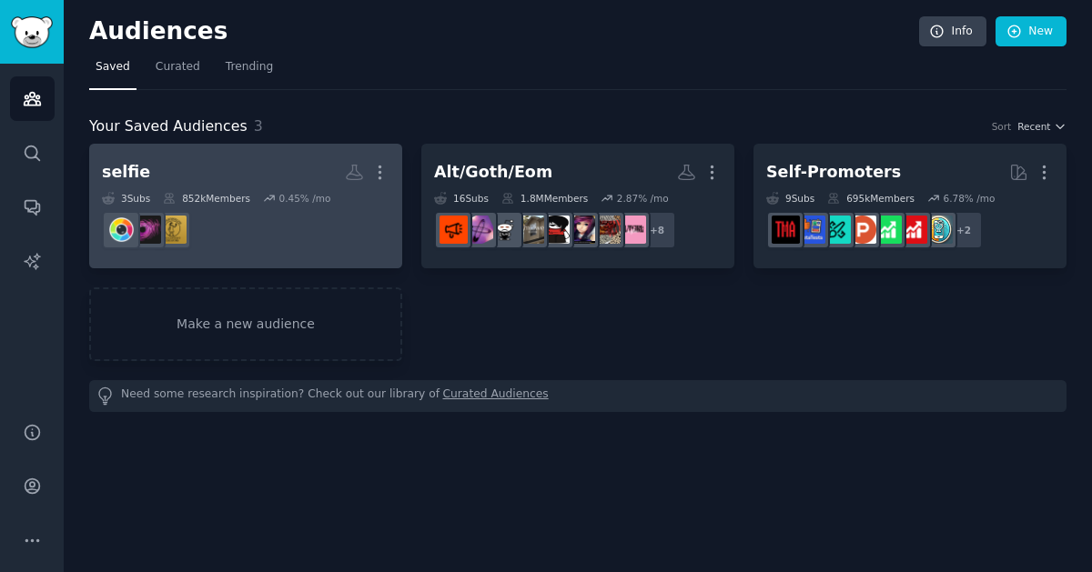
click at [351, 171] on icon at bounding box center [354, 173] width 15 height 15
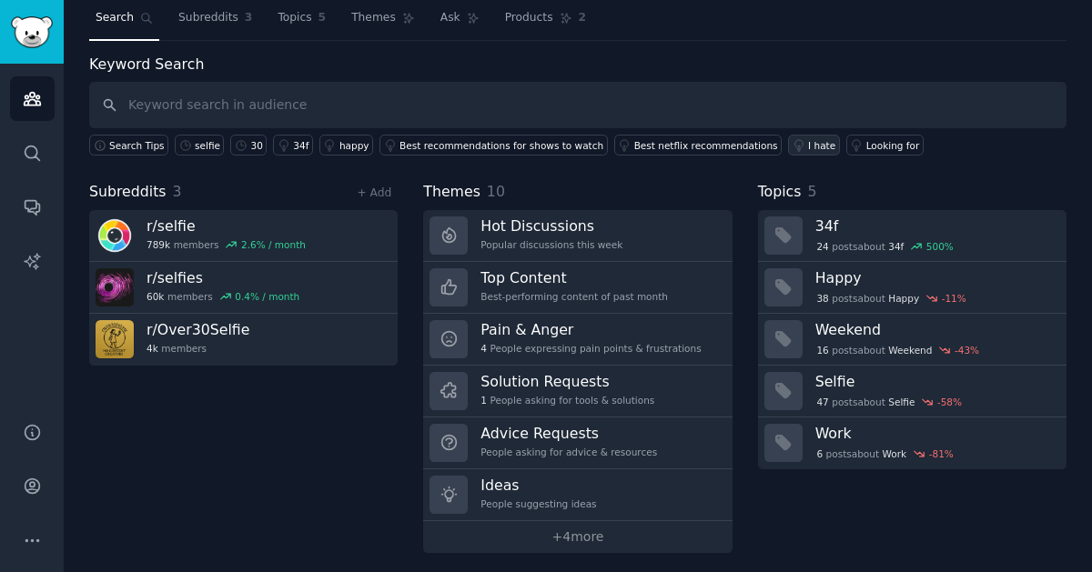
scroll to position [50, 0]
drag, startPoint x: 239, startPoint y: 140, endPoint x: 264, endPoint y: 218, distance: 82.0
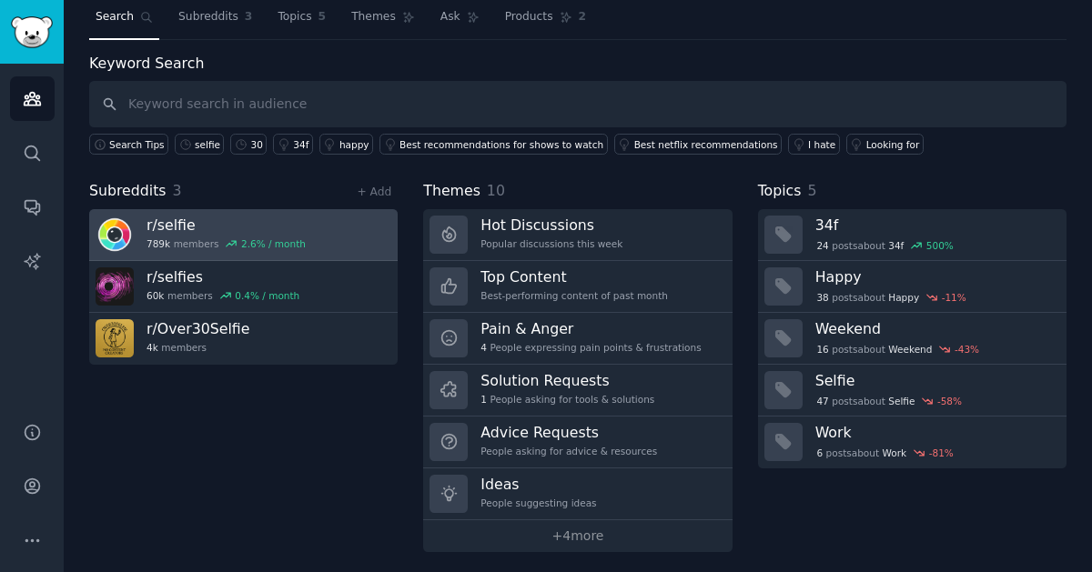
click at [239, 140] on link "30" at bounding box center [248, 144] width 36 height 21
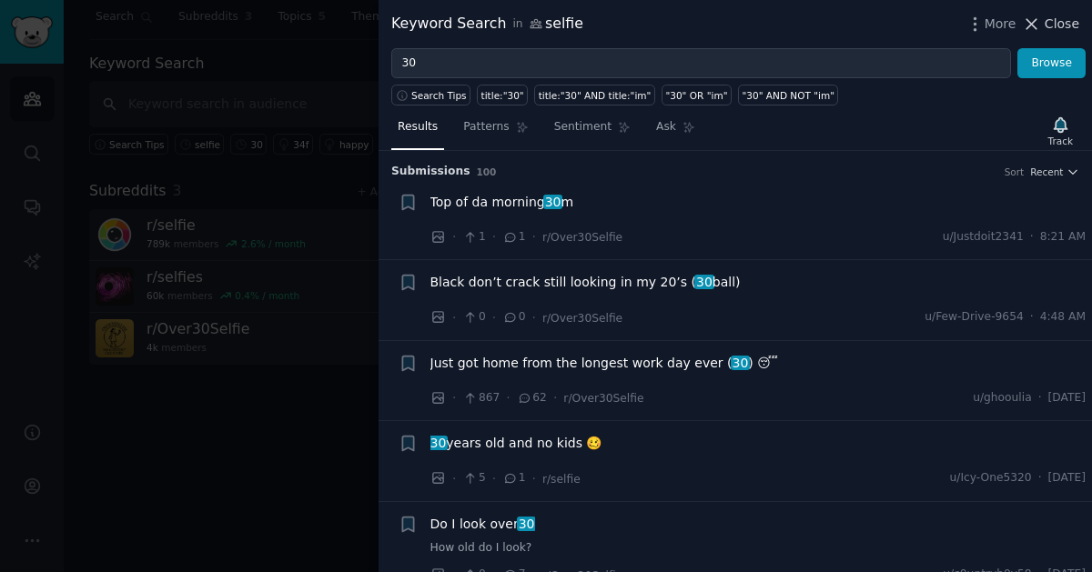
click at [1066, 29] on span "Close" at bounding box center [1062, 24] width 35 height 19
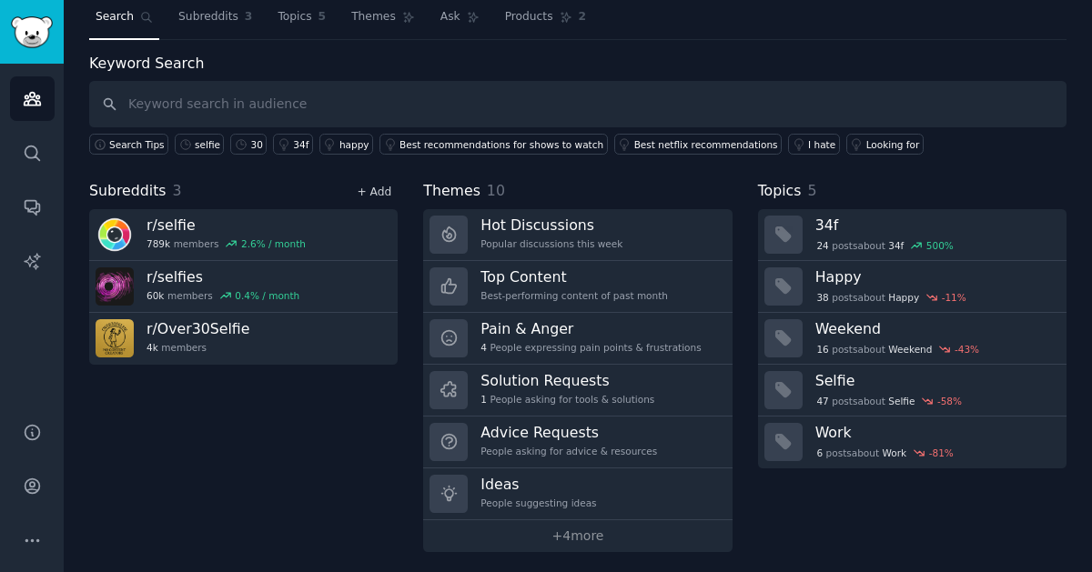
click at [373, 193] on link "+ Add" at bounding box center [374, 192] width 35 height 13
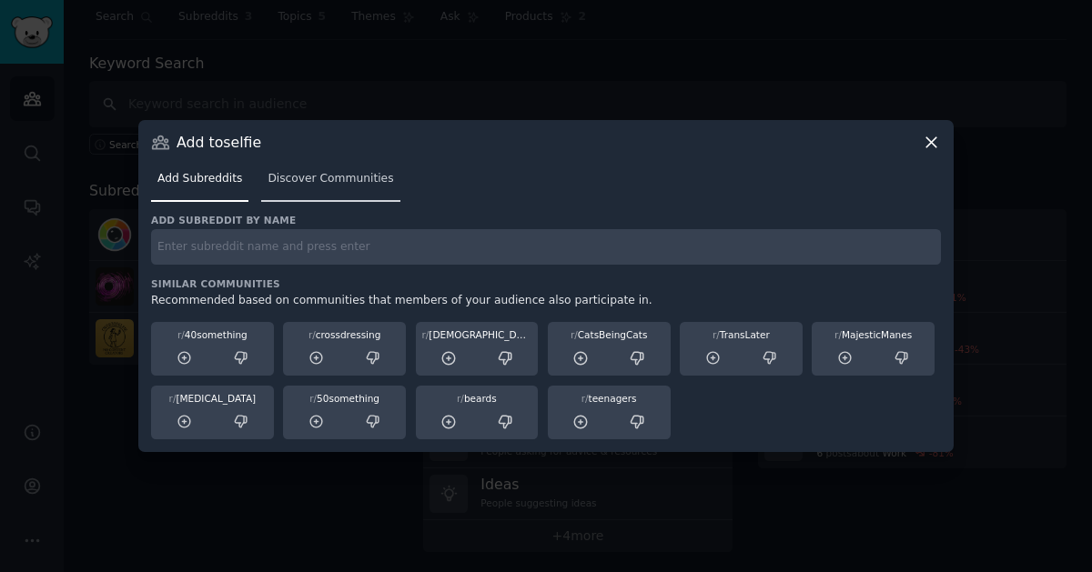
click at [308, 180] on span "Discover Communities" at bounding box center [331, 179] width 126 height 16
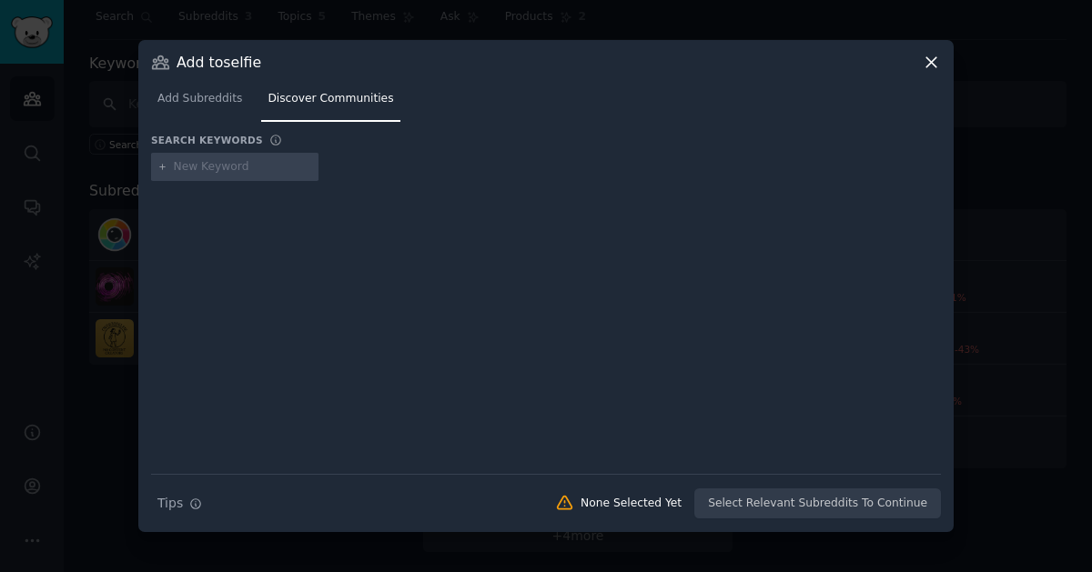
click at [200, 170] on input "text" at bounding box center [243, 167] width 138 height 16
type input "s"
type input "ootd"
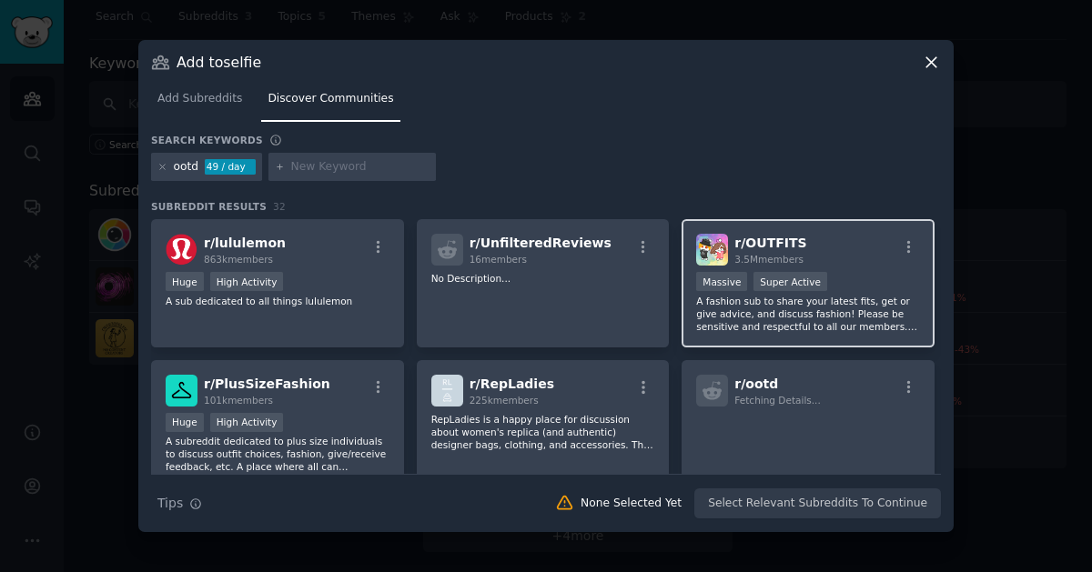
click at [882, 248] on div "r/ OUTFITS 3.5M members" at bounding box center [808, 250] width 224 height 32
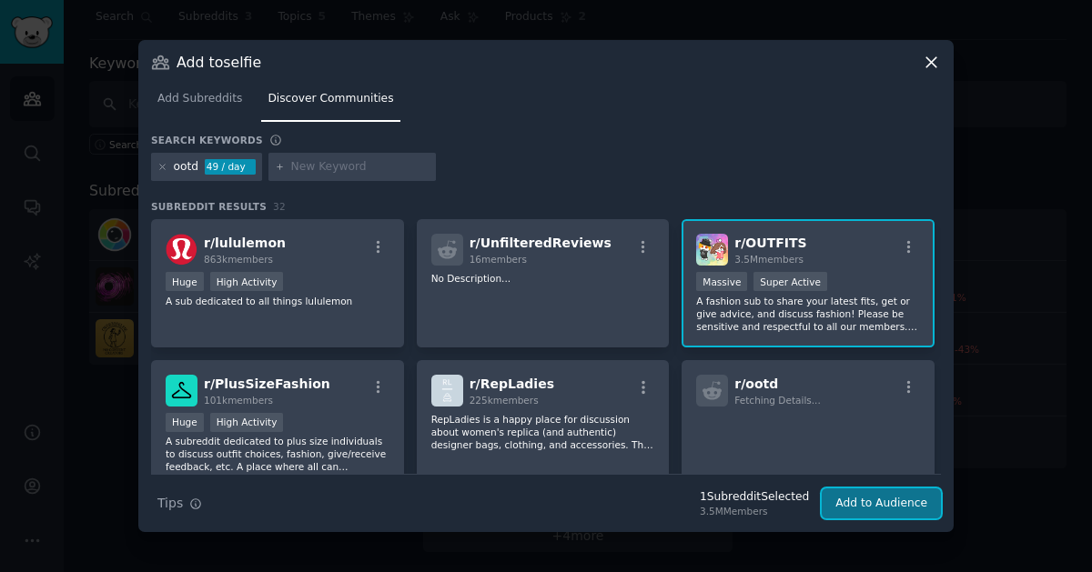
click at [871, 507] on button "Add to Audience" at bounding box center [881, 504] width 119 height 31
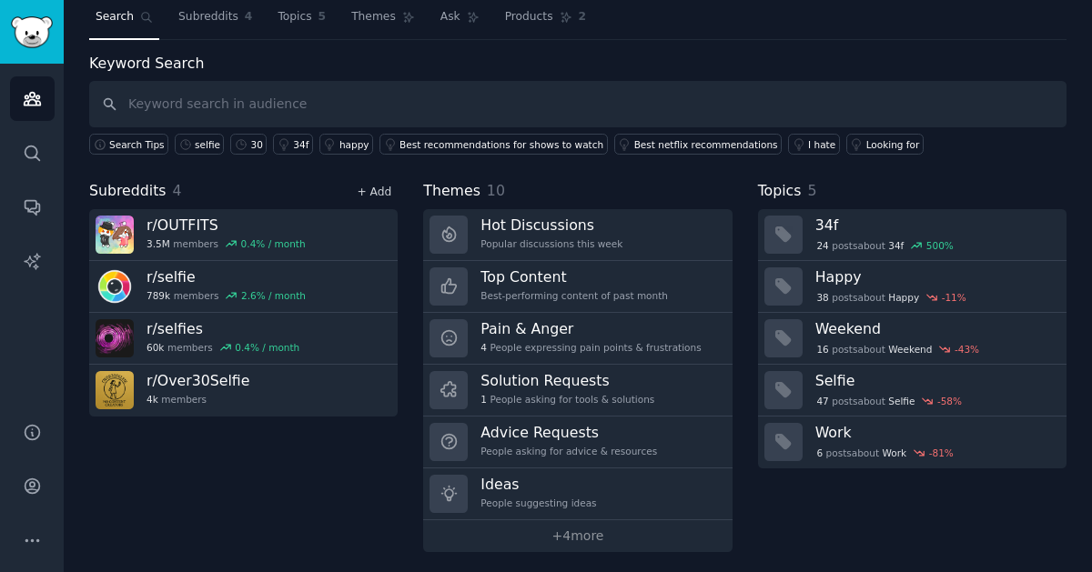
click at [369, 194] on link "+ Add" at bounding box center [374, 192] width 35 height 13
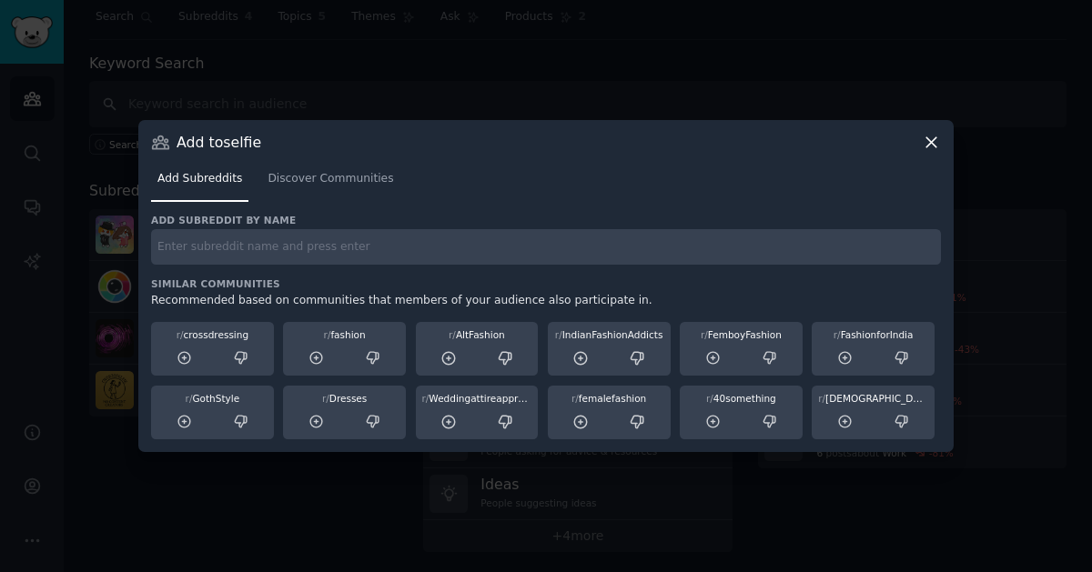
click at [341, 247] on input "text" at bounding box center [546, 246] width 790 height 35
click at [311, 167] on link "Discover Communities" at bounding box center [330, 183] width 138 height 37
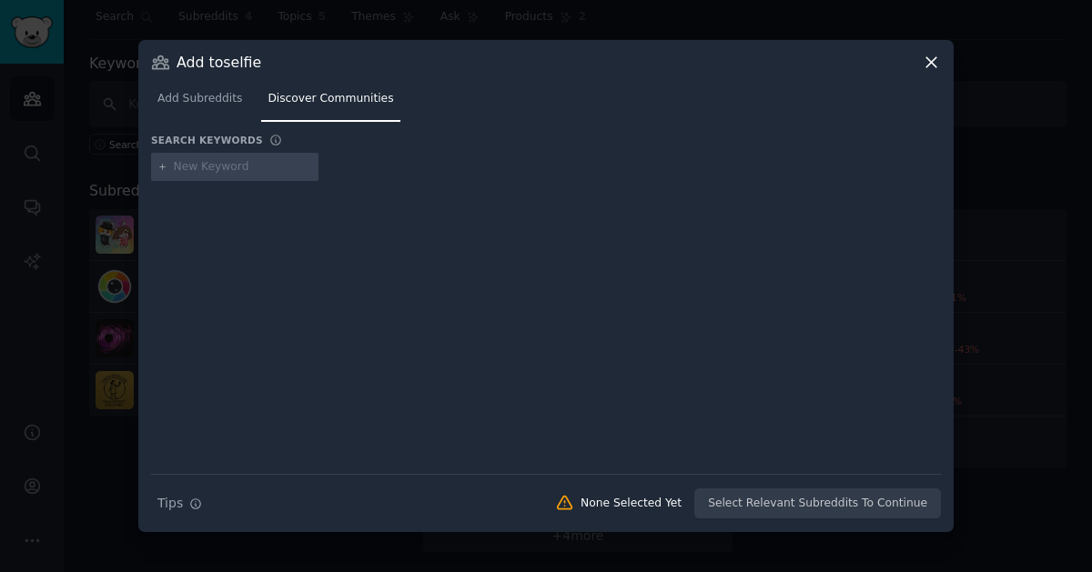
click at [292, 166] on input "text" at bounding box center [243, 167] width 138 height 16
type input "ootd"
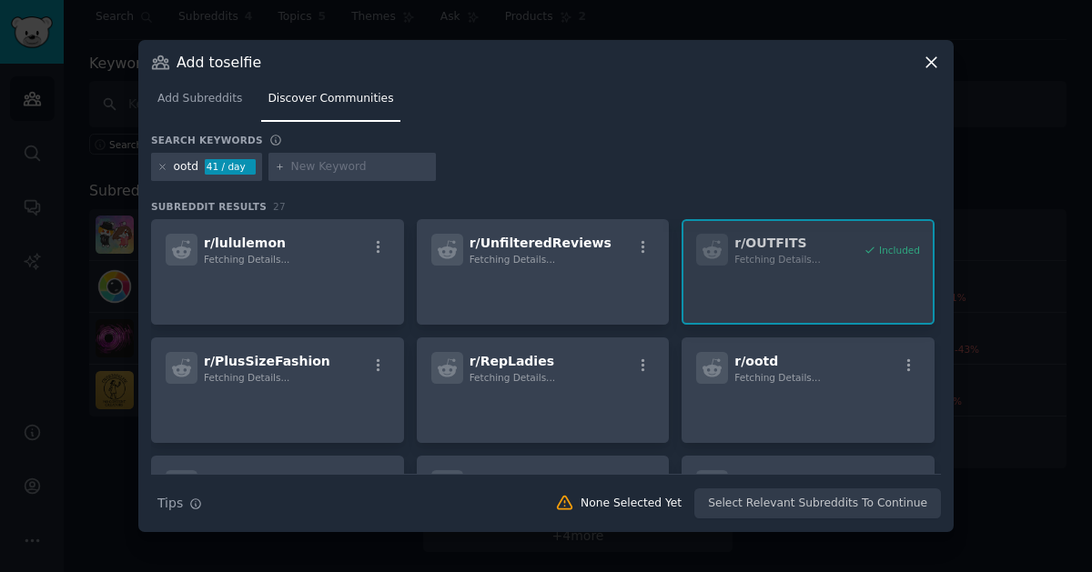
click at [183, 169] on div "ootd" at bounding box center [186, 167] width 25 height 16
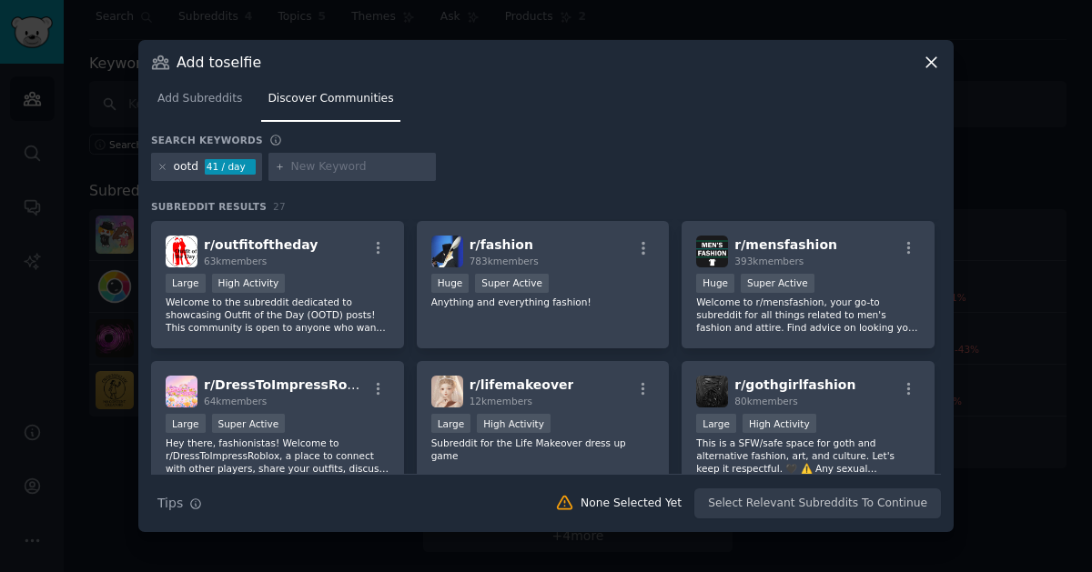
scroll to position [541, 0]
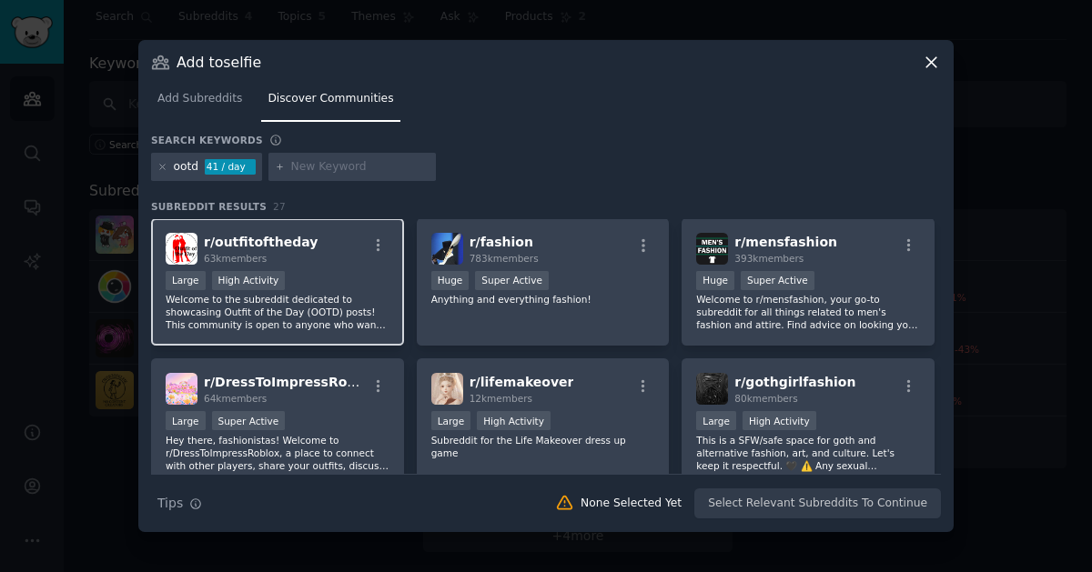
click at [328, 299] on p "Welcome to the subreddit dedicated to showcasing Outfit of the Day (OOTD) posts…" at bounding box center [278, 312] width 224 height 38
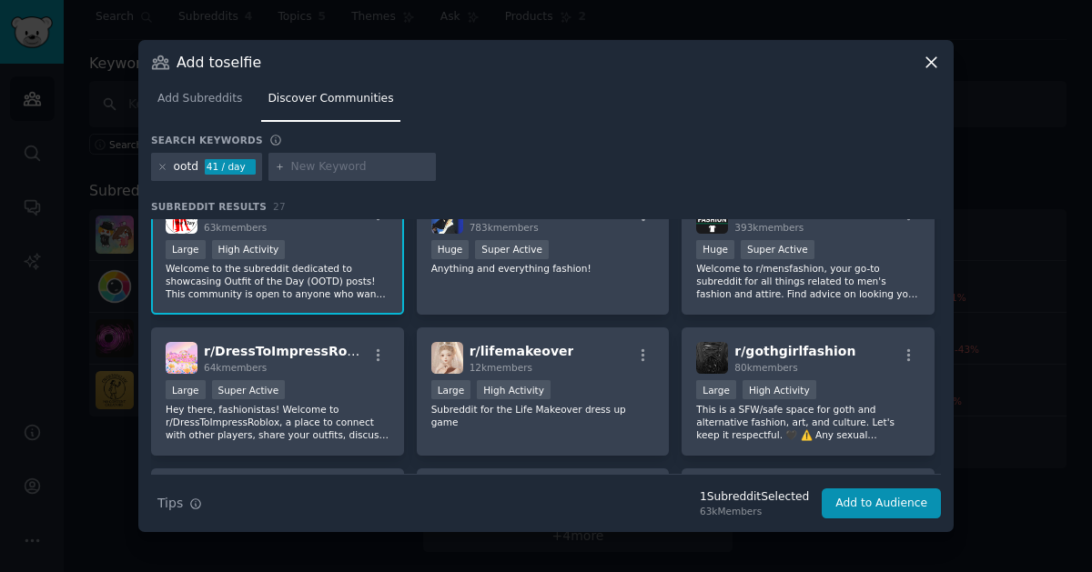
scroll to position [583, 0]
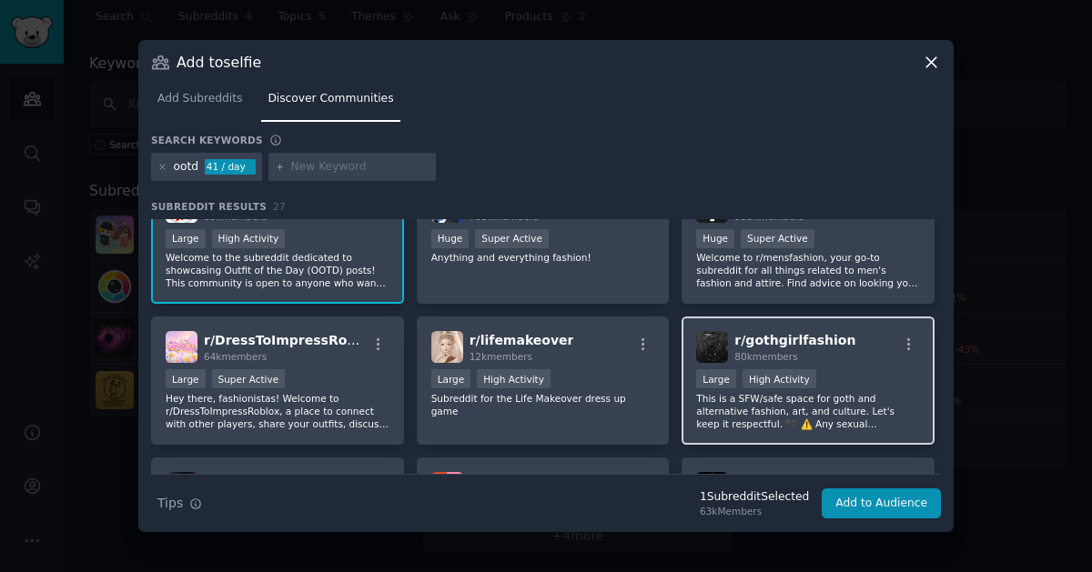
click at [838, 413] on p "This is a SFW/safe space for goth and alternative fashion, art, and culture. Le…" at bounding box center [808, 411] width 224 height 38
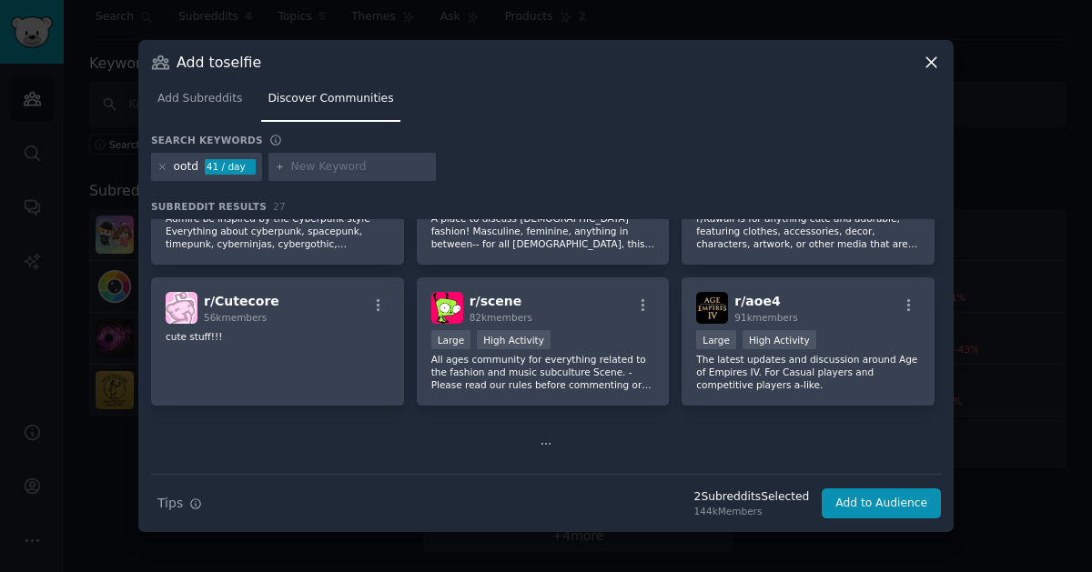
scroll to position [904, 0]
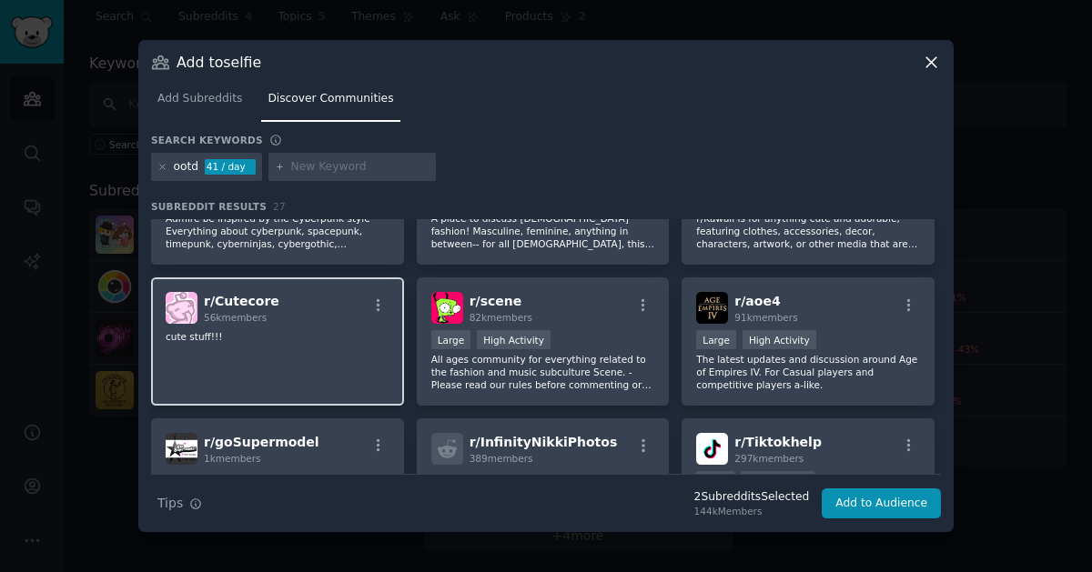
click at [248, 339] on p "cute stuff!!!" at bounding box center [278, 336] width 224 height 13
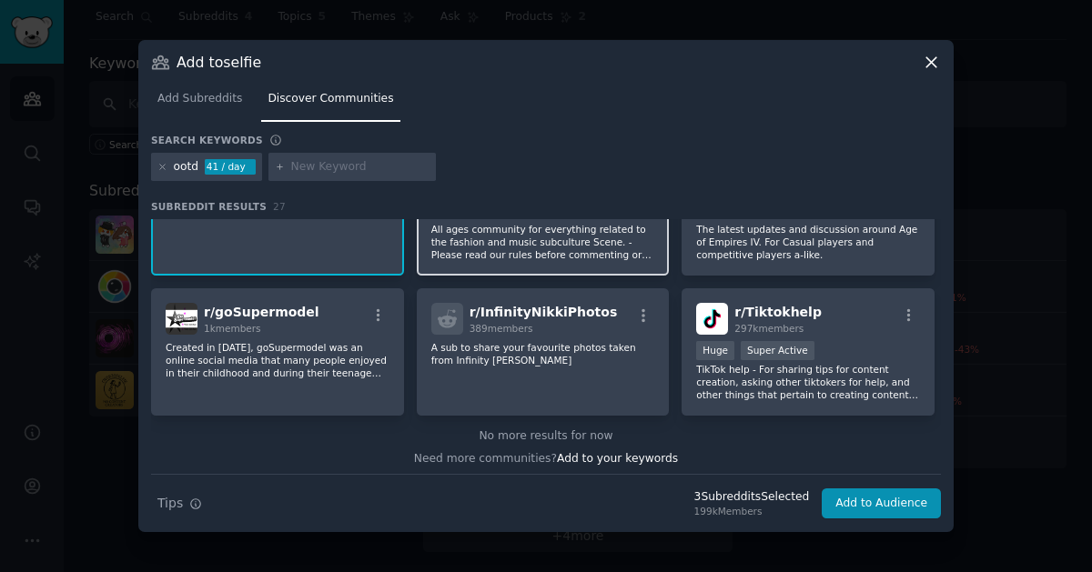
scroll to position [1036, 0]
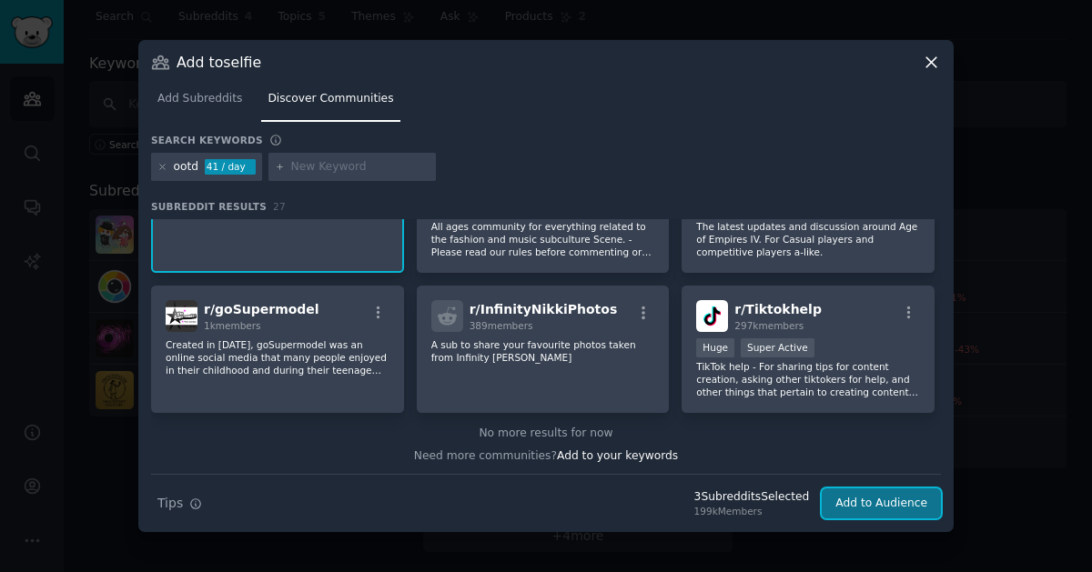
click at [890, 506] on button "Add to Audience" at bounding box center [881, 504] width 119 height 31
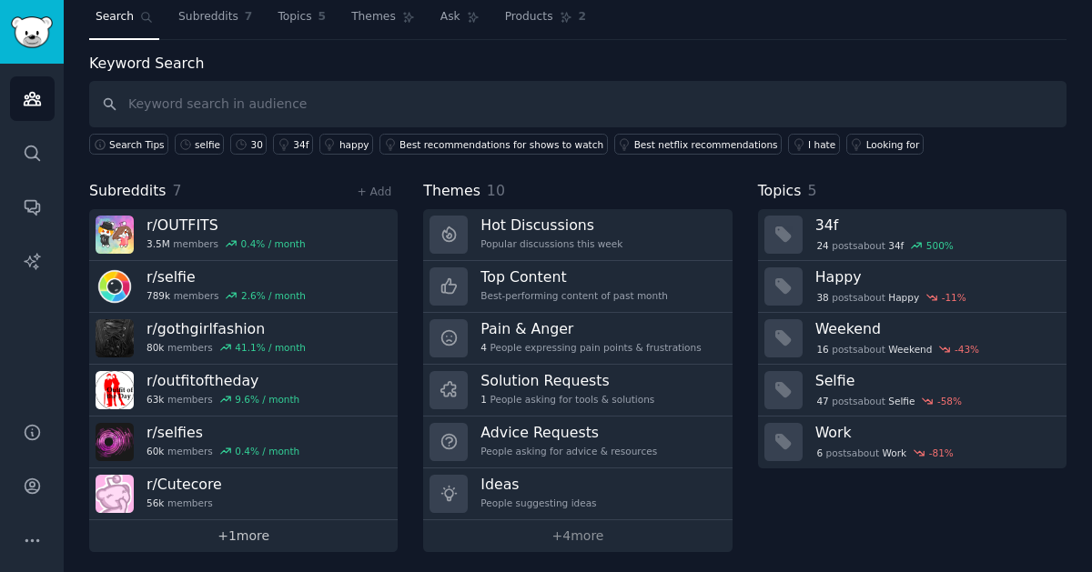
click at [239, 536] on link "+ 1 more" at bounding box center [243, 536] width 308 height 32
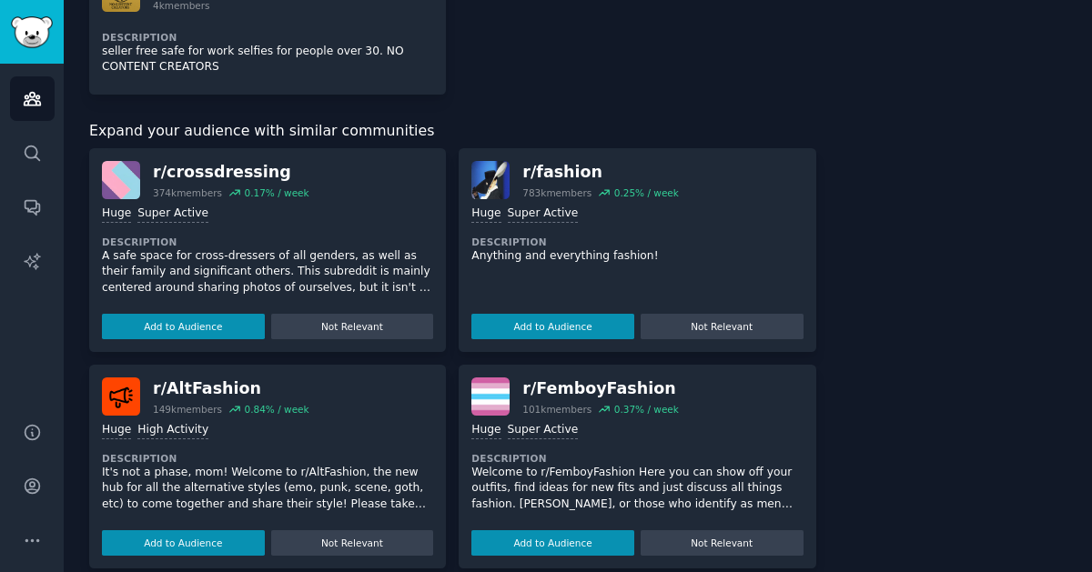
scroll to position [771, 0]
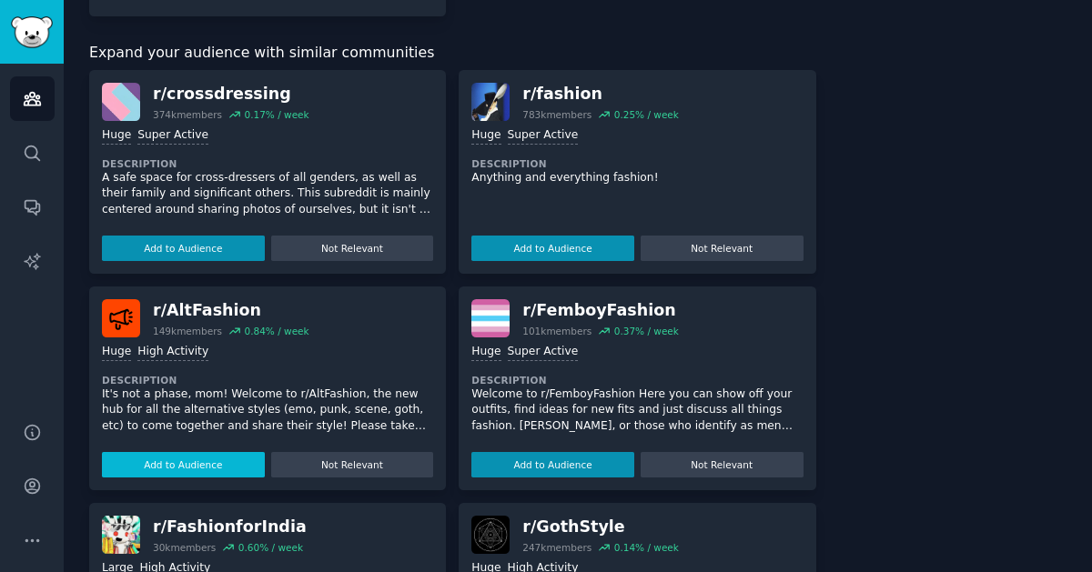
click at [204, 460] on button "Add to Audience" at bounding box center [183, 464] width 163 height 25
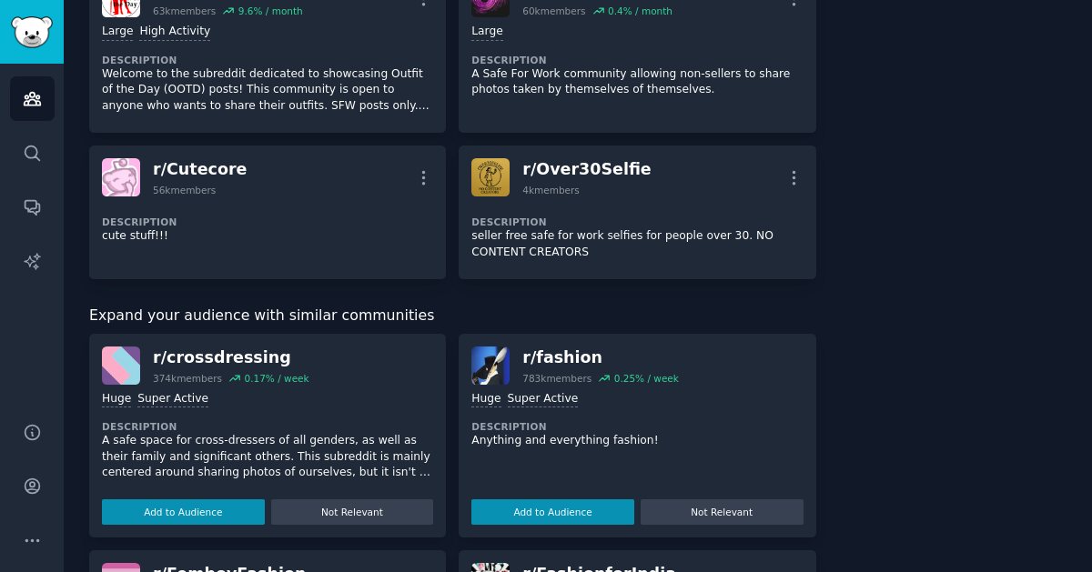
scroll to position [935, 0]
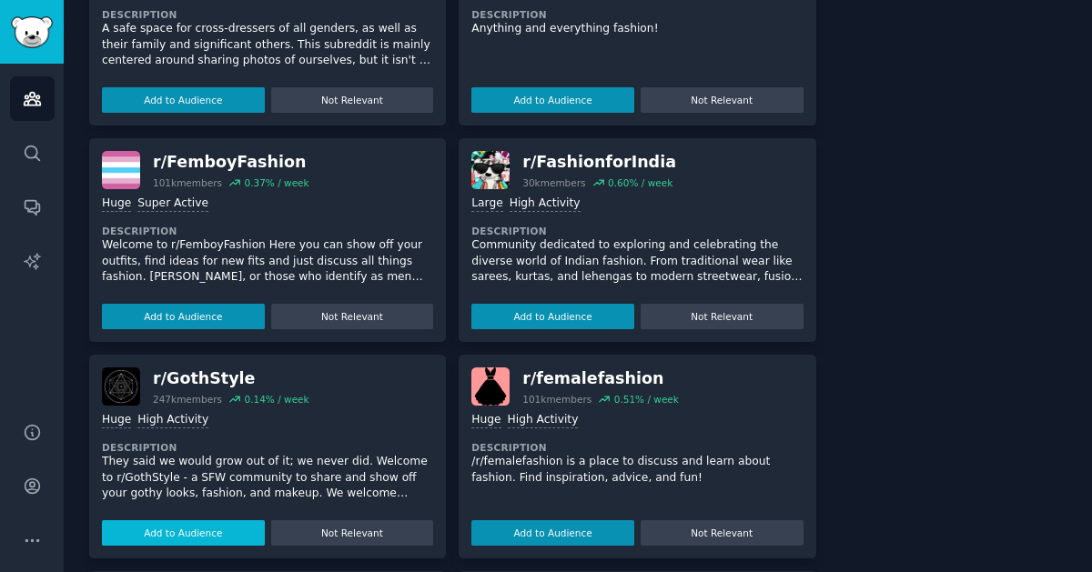
click at [210, 536] on button "Add to Audience" at bounding box center [183, 532] width 163 height 25
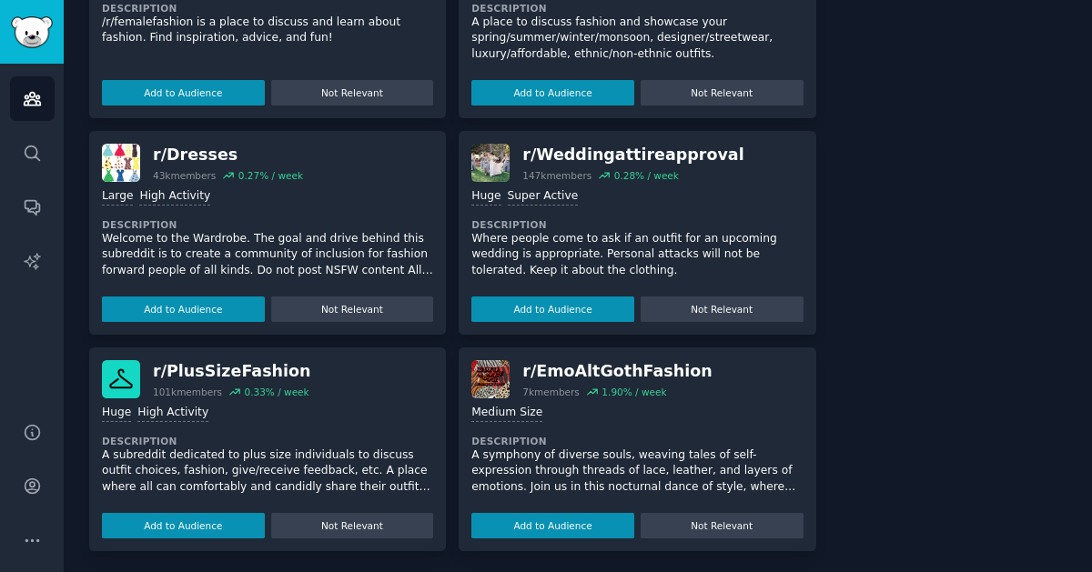
scroll to position [1540, 0]
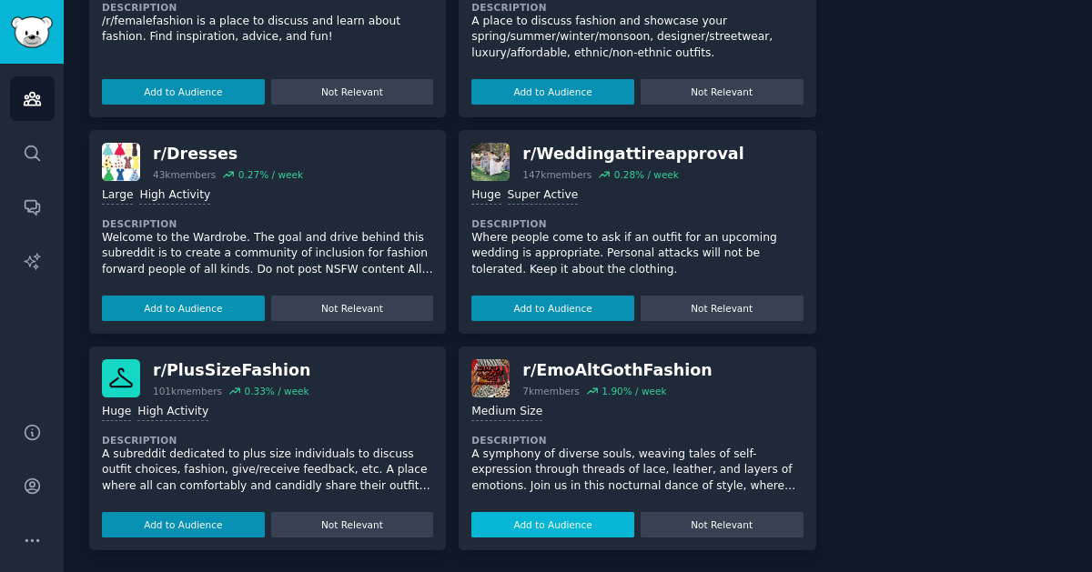
click at [567, 521] on button "Add to Audience" at bounding box center [552, 524] width 163 height 25
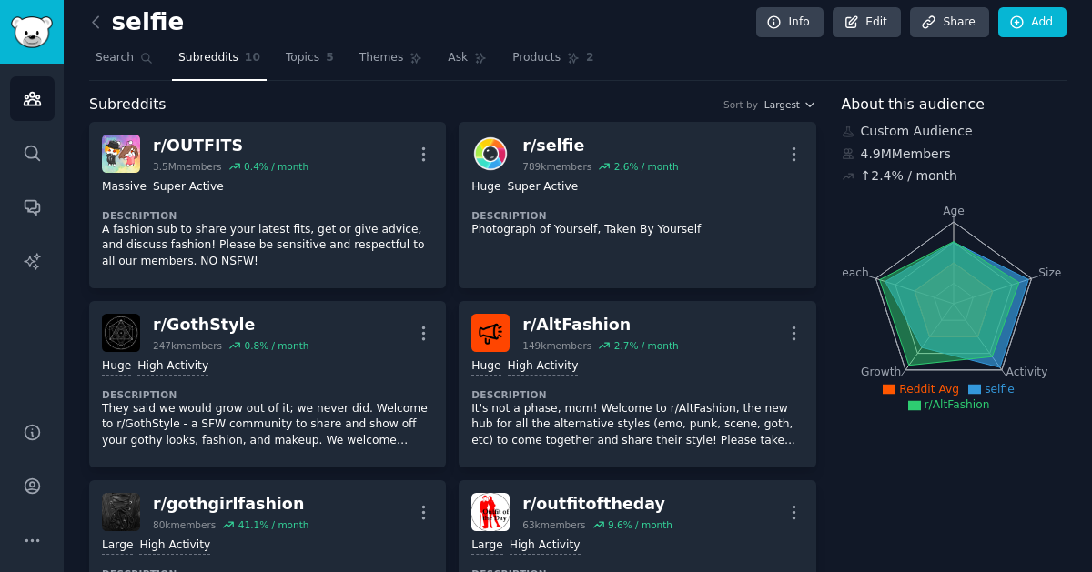
scroll to position [0, 0]
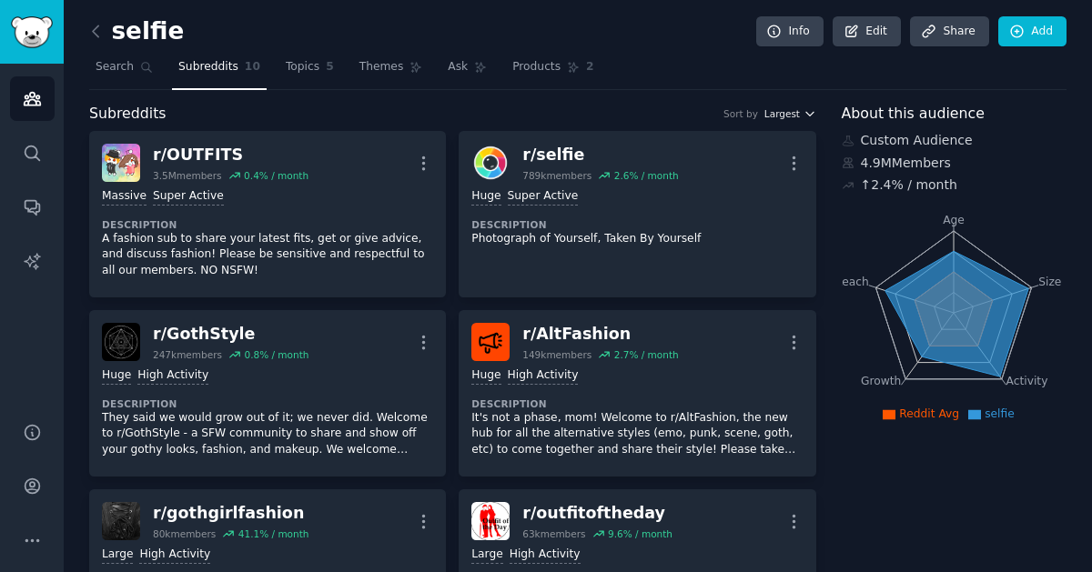
click at [782, 116] on span "Largest" at bounding box center [781, 113] width 35 height 13
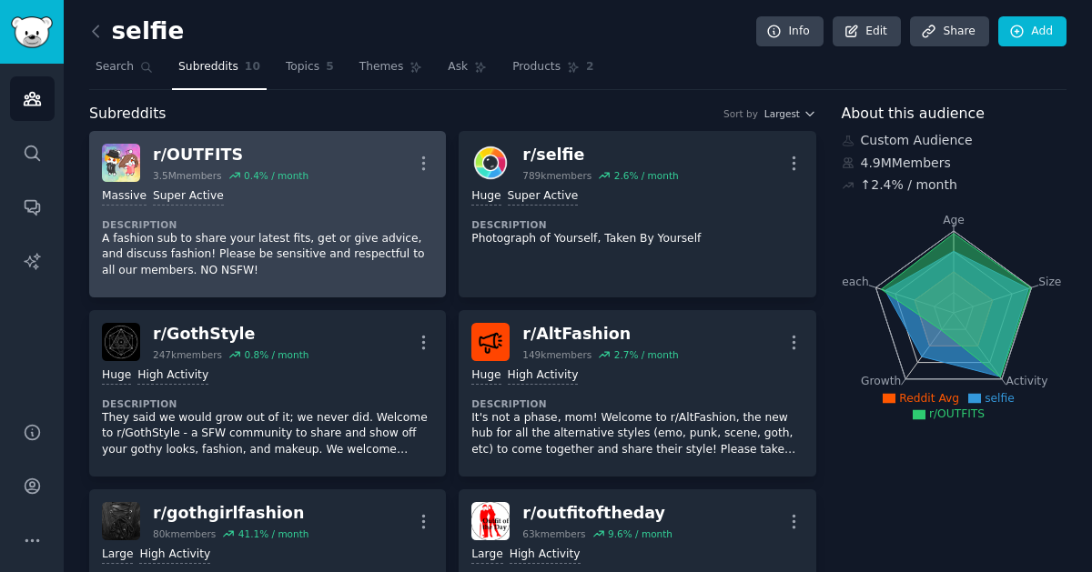
click at [165, 162] on div "r/ OUTFITS" at bounding box center [231, 155] width 156 height 23
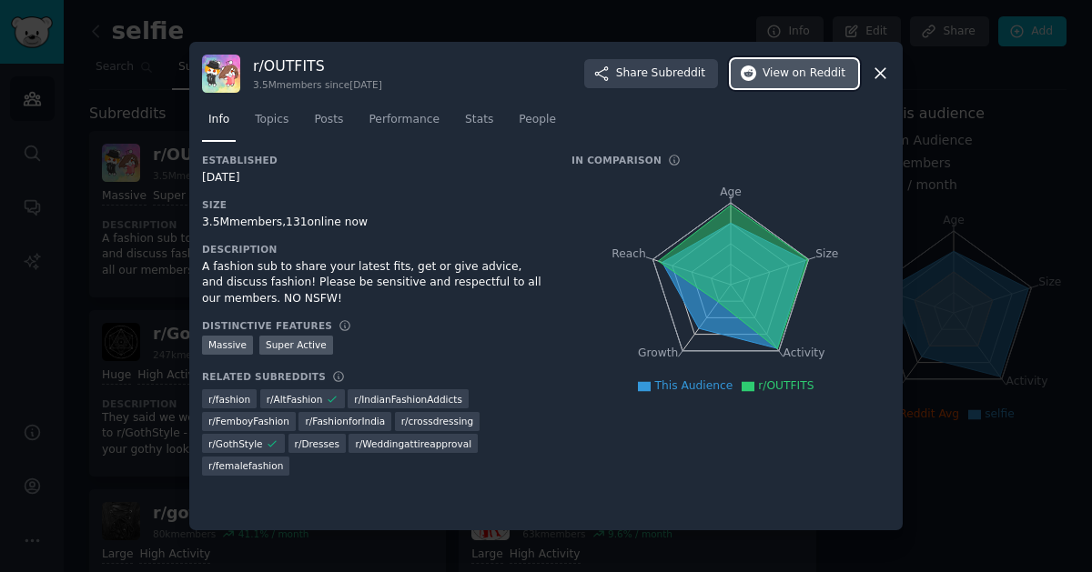
click at [773, 84] on button "View on Reddit" at bounding box center [794, 73] width 127 height 29
